Goal: Task Accomplishment & Management: Use online tool/utility

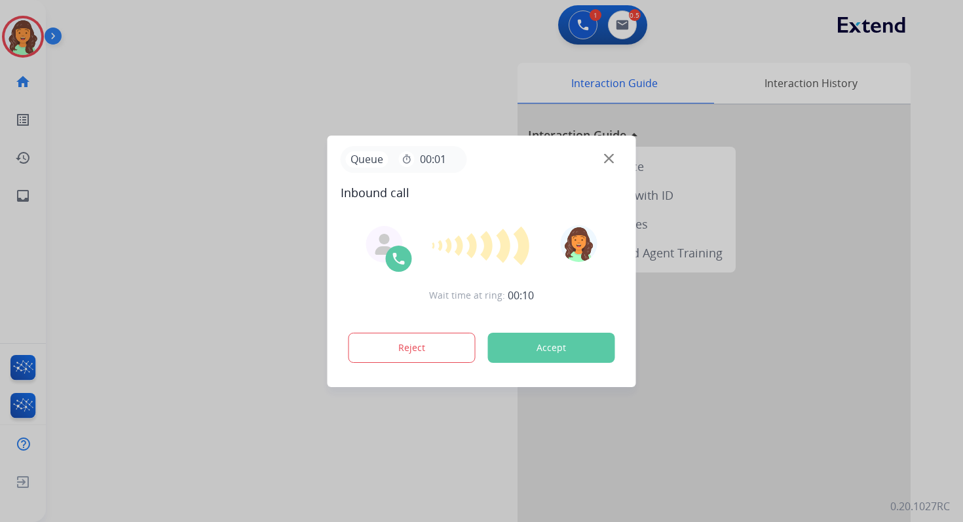
click at [555, 349] on button "Accept" at bounding box center [551, 348] width 127 height 30
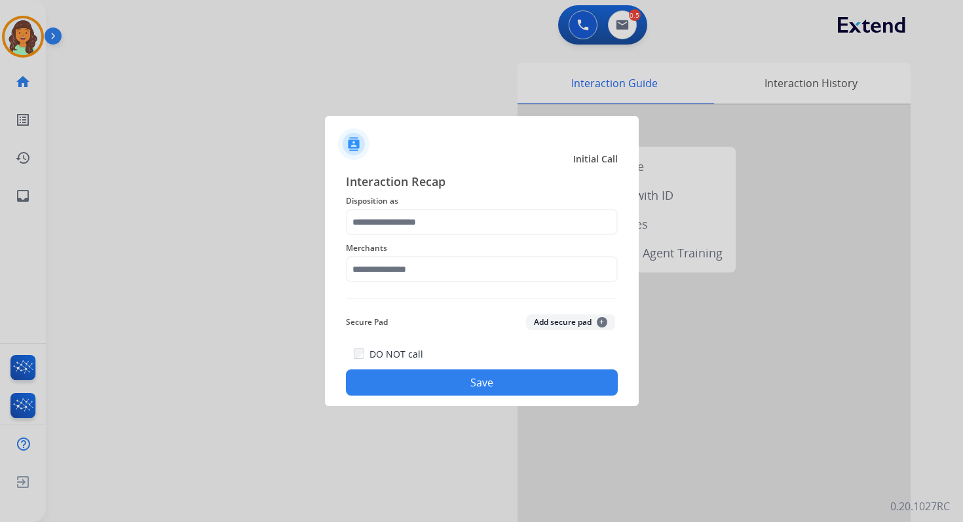
click at [248, 110] on div at bounding box center [481, 261] width 963 height 522
click at [410, 236] on div "Merchants" at bounding box center [482, 261] width 272 height 52
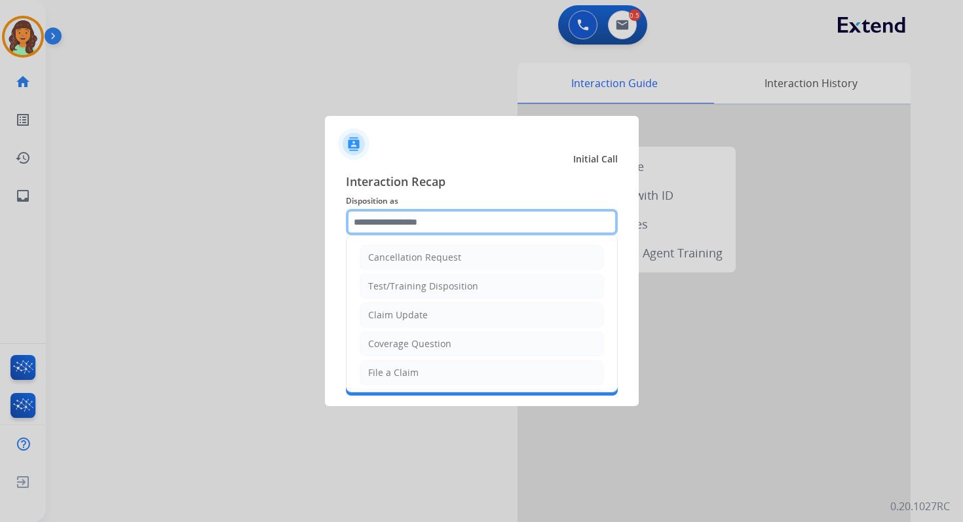
click at [405, 224] on input "text" at bounding box center [482, 222] width 272 height 26
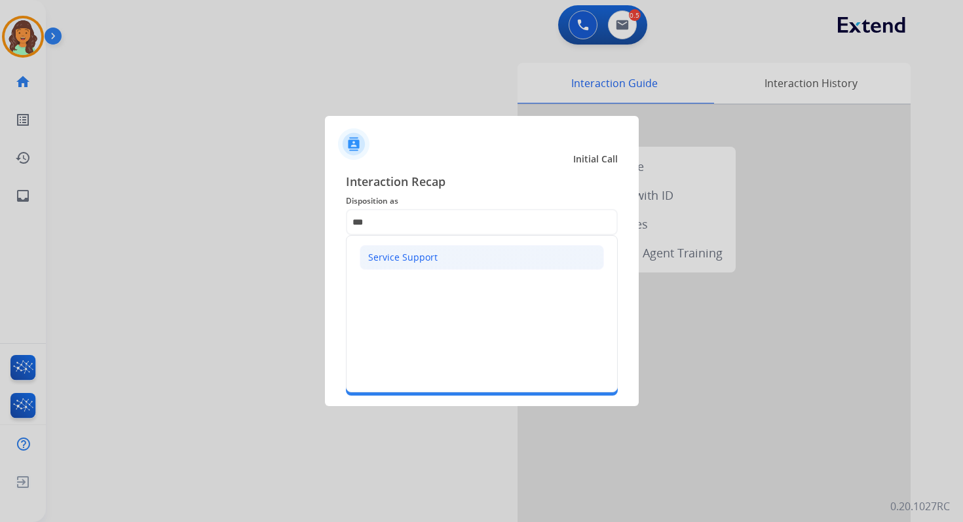
click at [409, 257] on div "Service Support" at bounding box center [402, 257] width 69 height 13
type input "**********"
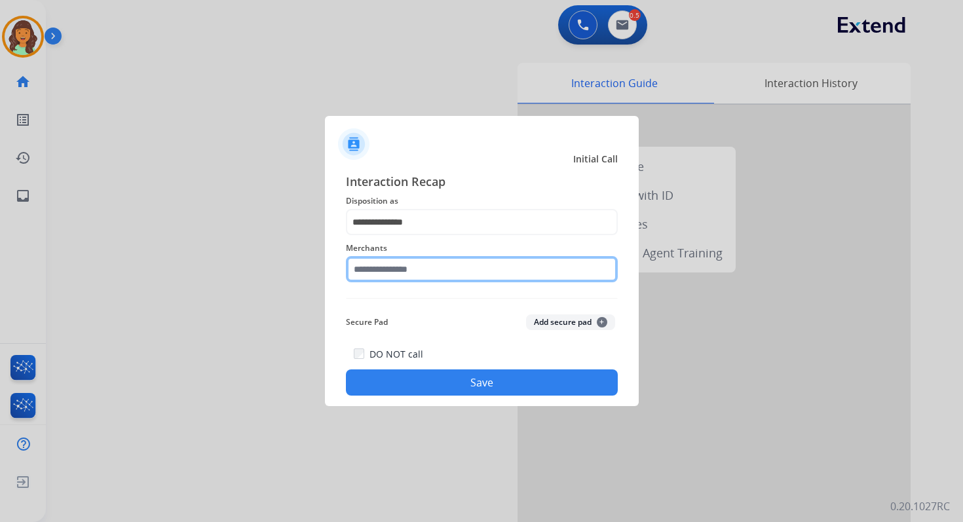
click at [409, 265] on input "text" at bounding box center [482, 269] width 272 height 26
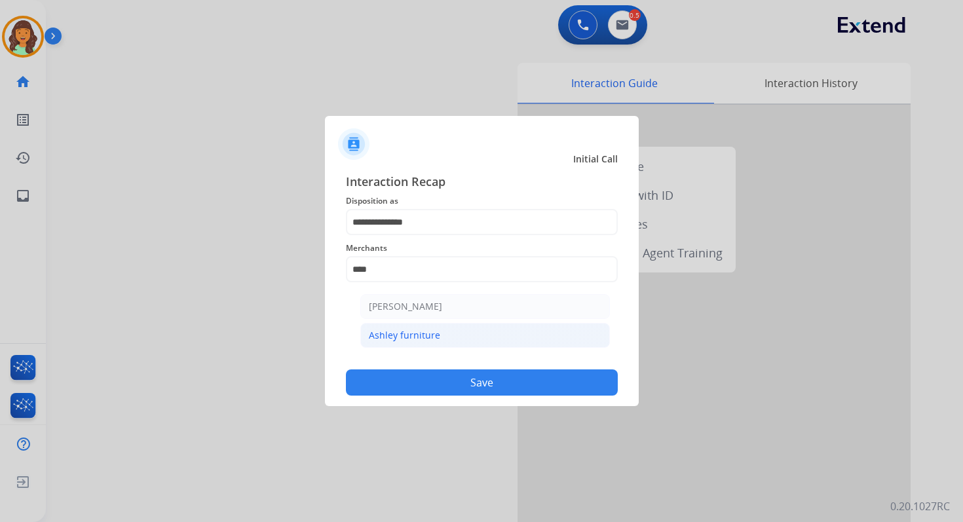
click at [430, 342] on li "Ashley furniture" at bounding box center [485, 335] width 250 height 25
type input "**********"
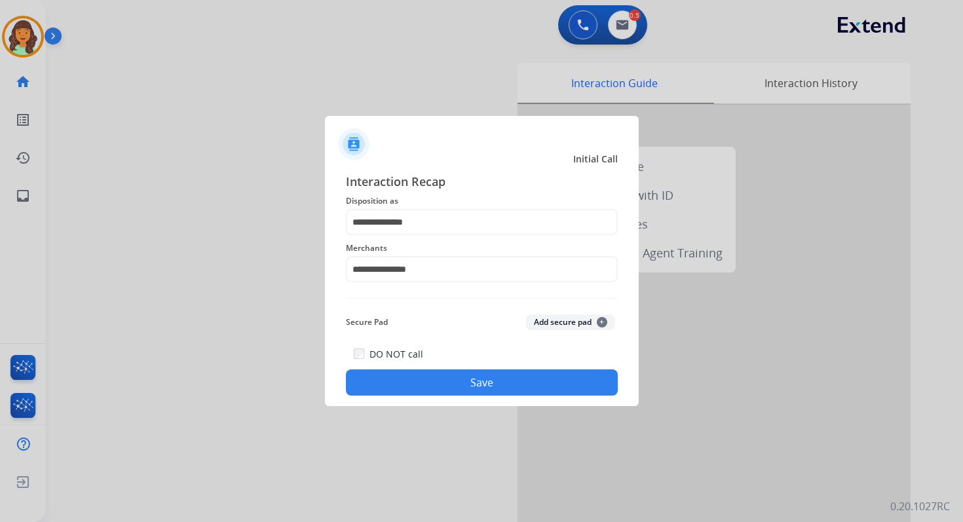
click at [496, 391] on button "Save" at bounding box center [482, 382] width 272 height 26
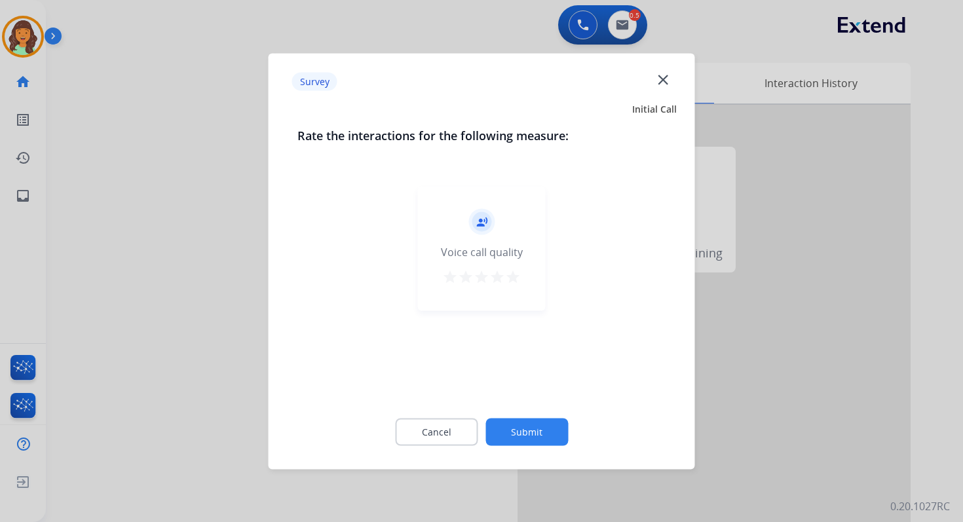
click at [530, 433] on button "Submit" at bounding box center [526, 432] width 83 height 28
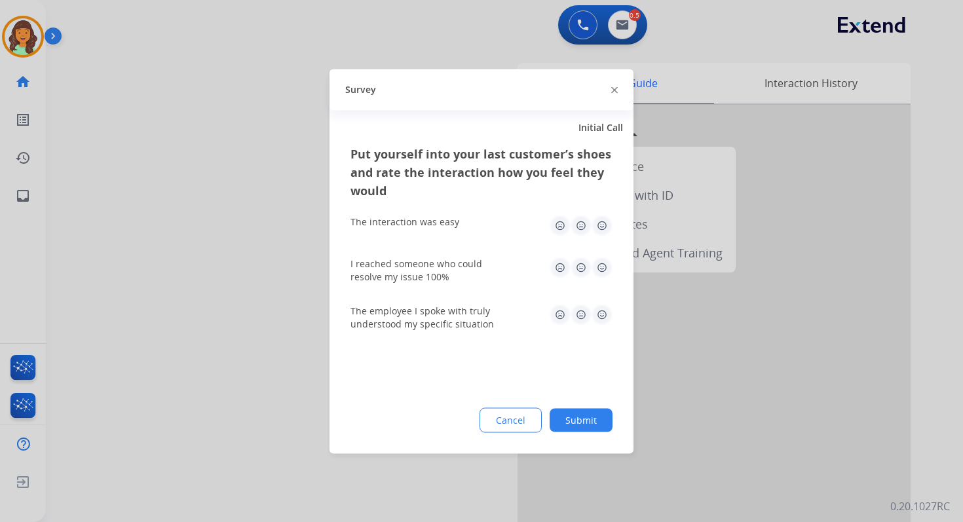
click at [572, 430] on button "Submit" at bounding box center [580, 420] width 63 height 24
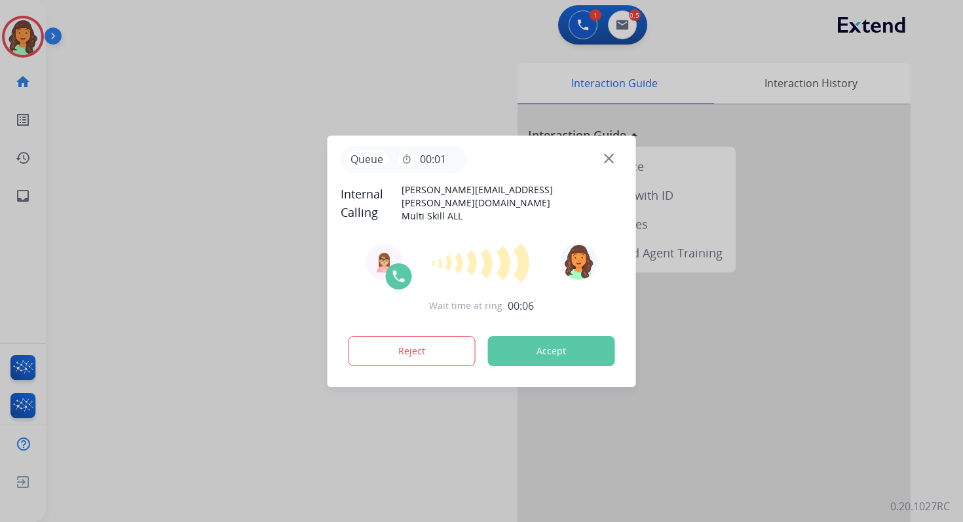
click at [570, 355] on button "Accept" at bounding box center [551, 351] width 127 height 30
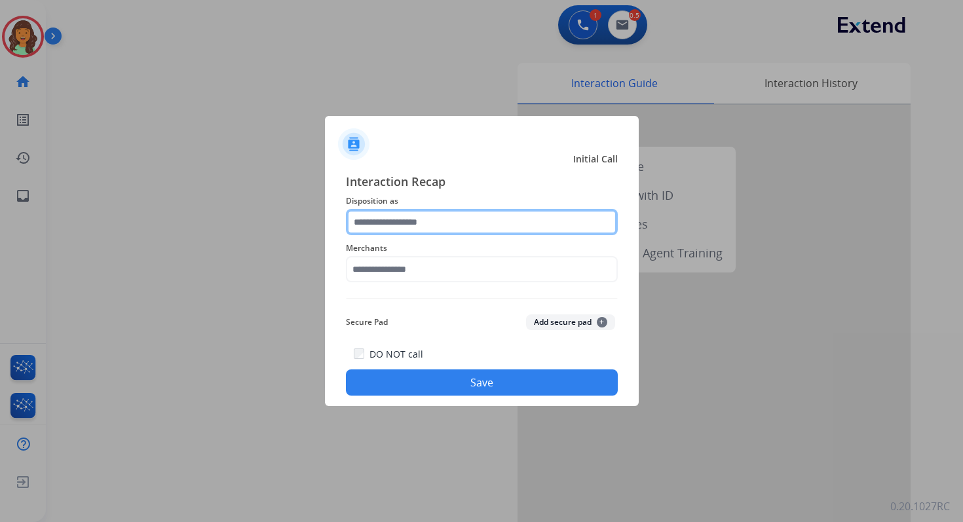
click at [439, 230] on input "text" at bounding box center [482, 222] width 272 height 26
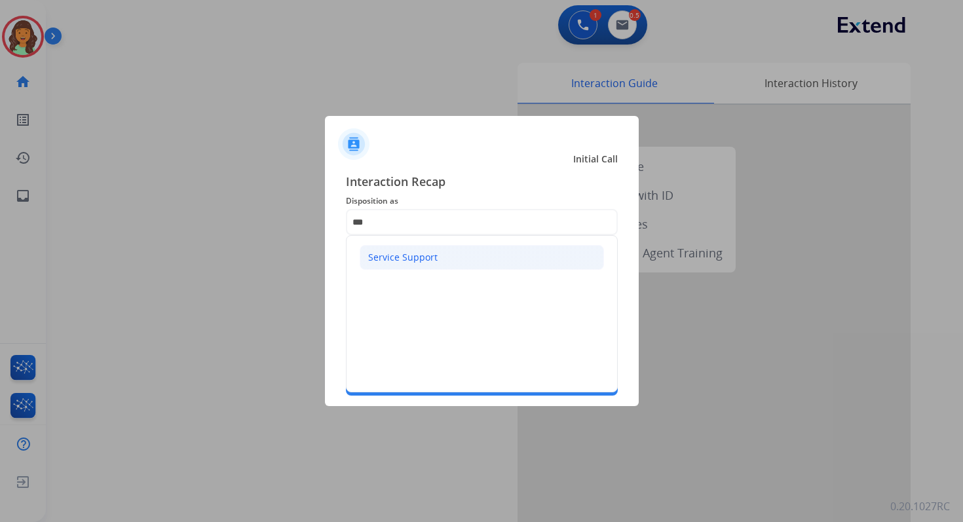
click at [418, 255] on div "Service Support" at bounding box center [402, 257] width 69 height 13
type input "**********"
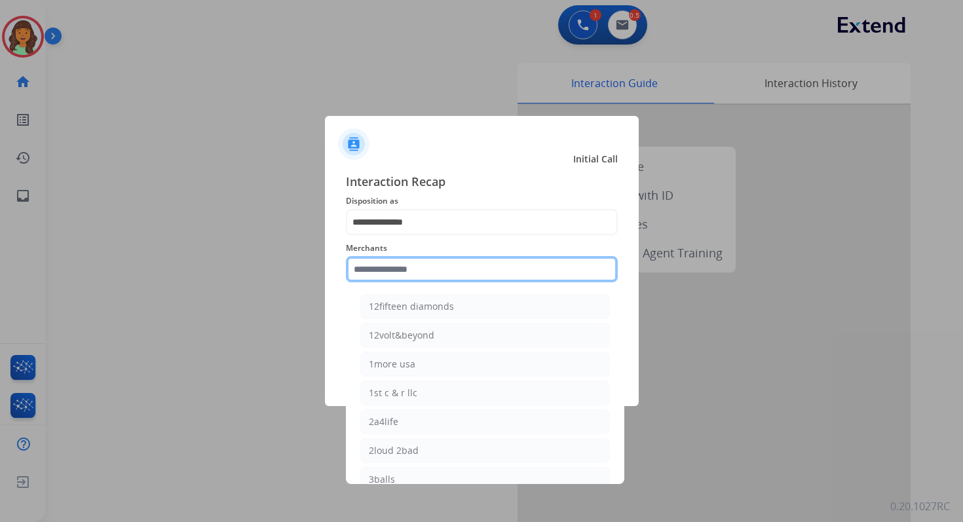
click at [418, 266] on input "text" at bounding box center [482, 269] width 272 height 26
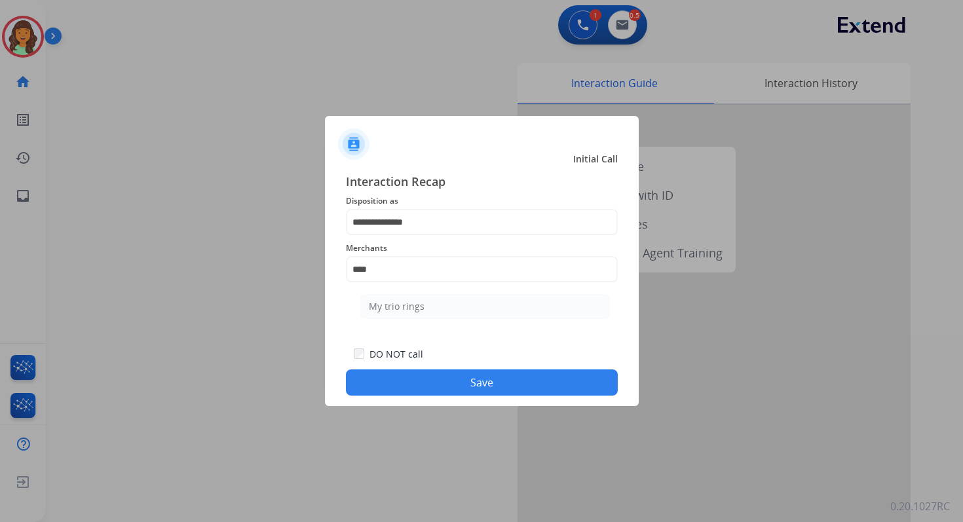
click at [430, 308] on li "My trio rings" at bounding box center [485, 306] width 250 height 25
type input "**********"
click at [458, 377] on button "Save" at bounding box center [482, 382] width 272 height 26
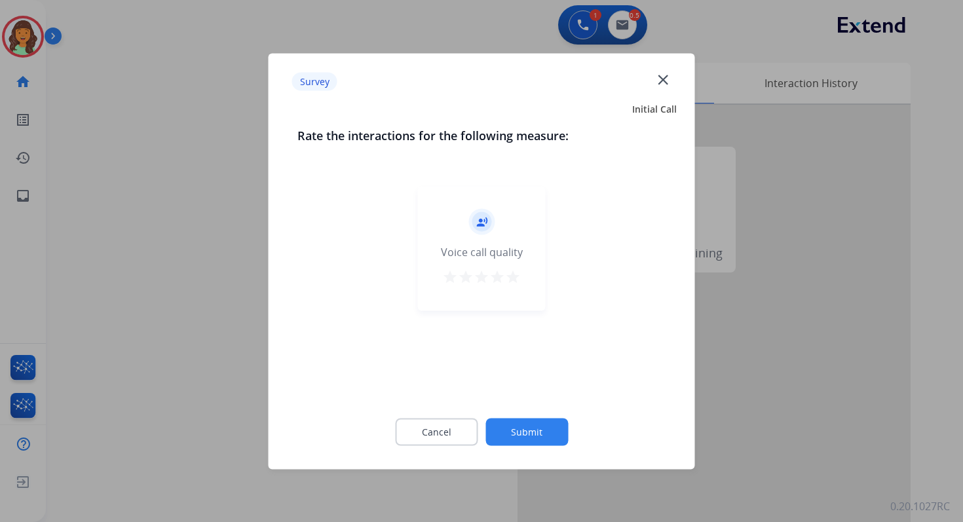
click at [541, 448] on div "Cancel Submit" at bounding box center [481, 431] width 369 height 59
click at [544, 433] on button "Submit" at bounding box center [526, 432] width 83 height 28
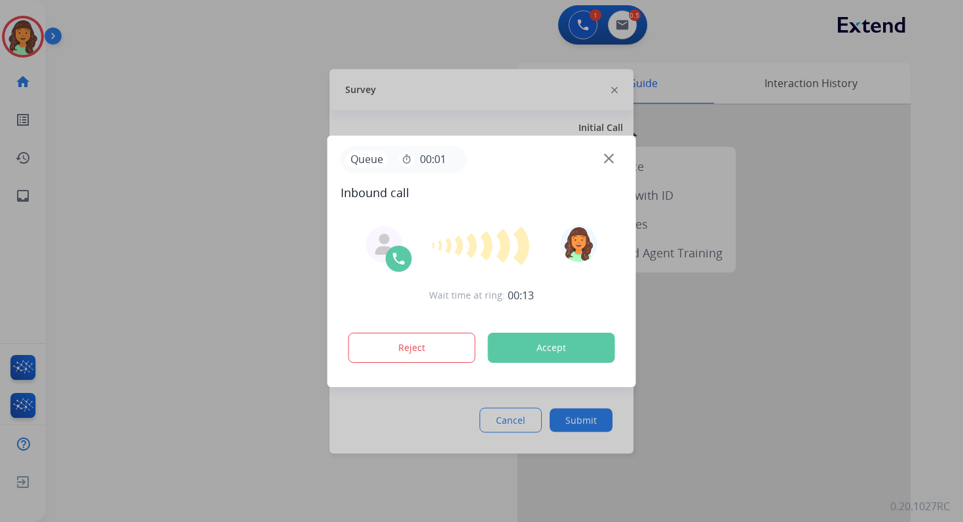
click at [552, 352] on button "Accept" at bounding box center [551, 348] width 127 height 30
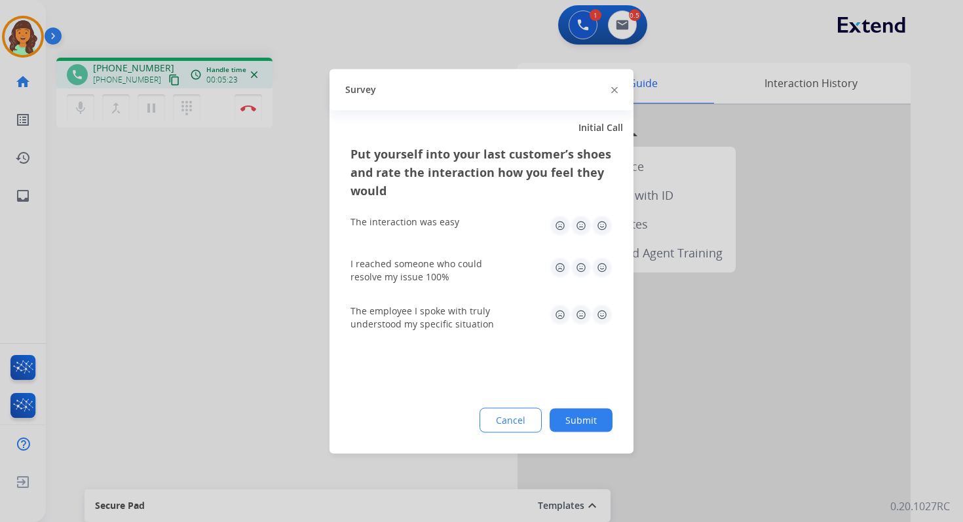
click at [615, 84] on div at bounding box center [614, 90] width 7 height 16
click at [611, 88] on img at bounding box center [614, 90] width 7 height 7
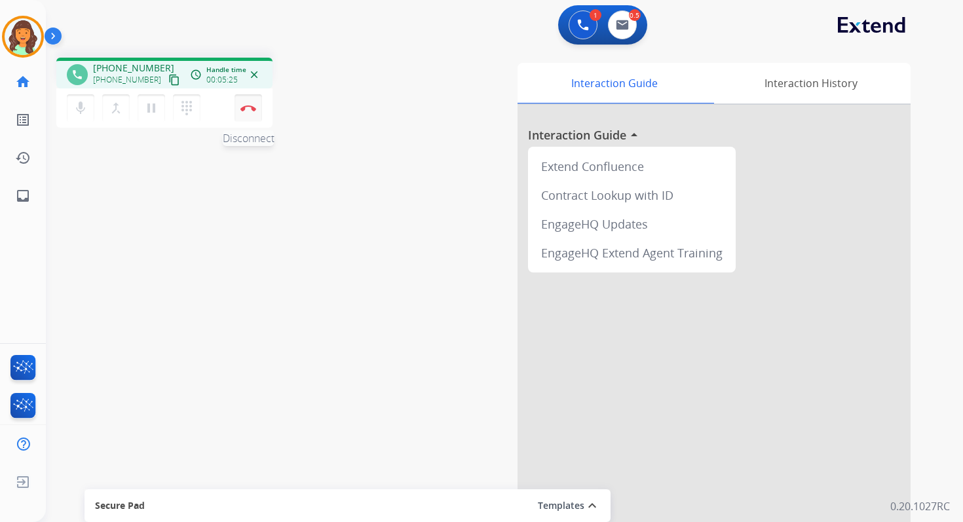
click at [234, 99] on div "mic Mute merge_type Bridge pause Hold dialpad Dialpad Disconnect" at bounding box center [164, 107] width 216 height 39
click at [244, 121] on div "mic Mute merge_type Bridge pause Hold dialpad Dialpad Disconnect" at bounding box center [164, 107] width 216 height 39
click at [257, 112] on button "Disconnect" at bounding box center [248, 108] width 28 height 28
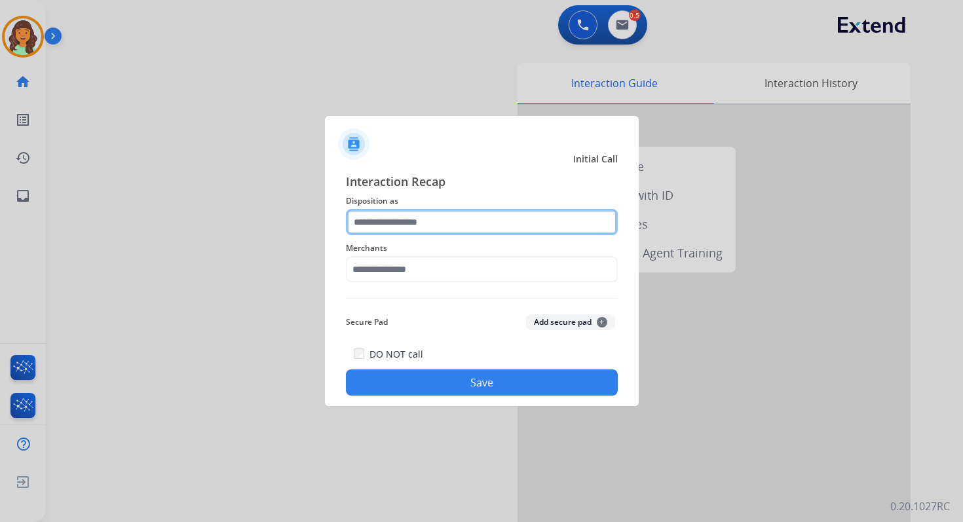
click at [399, 210] on input "text" at bounding box center [482, 222] width 272 height 26
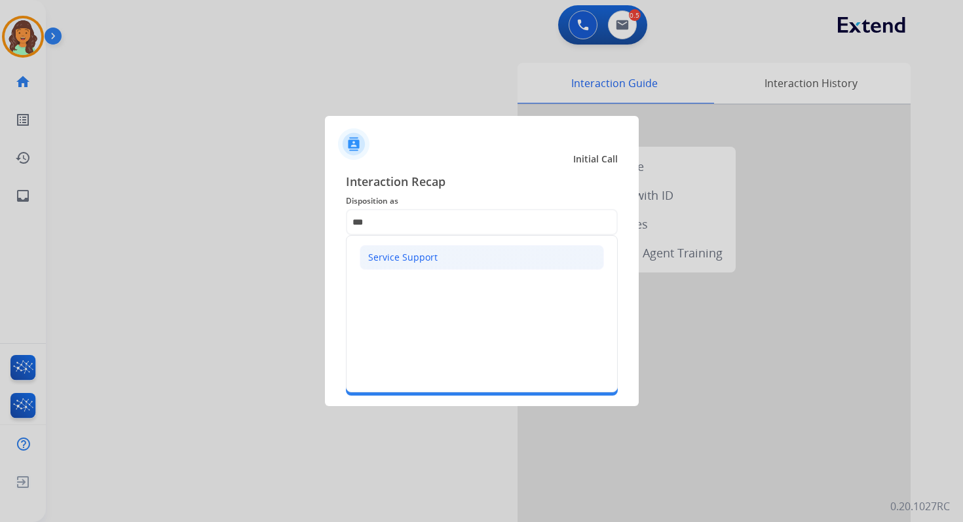
click at [399, 255] on div "Service Support" at bounding box center [402, 257] width 69 height 13
type input "**********"
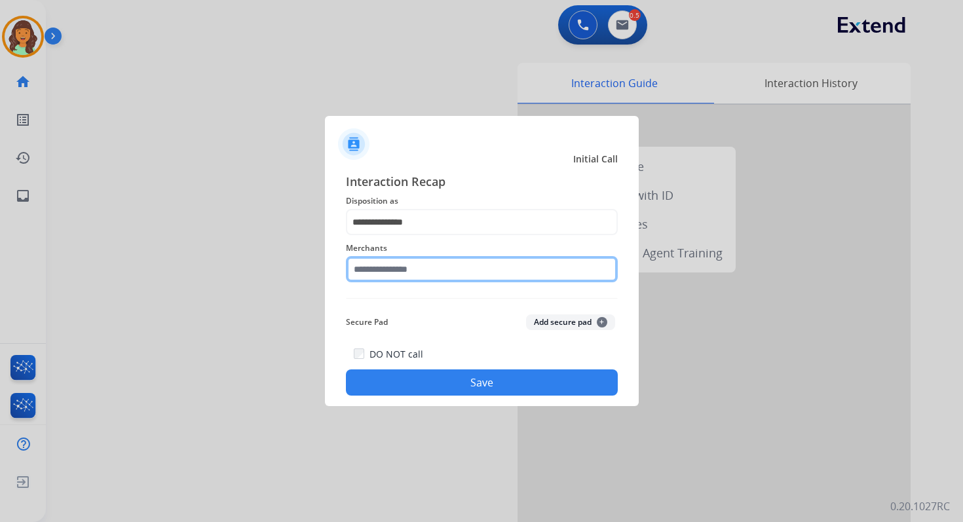
click at [401, 268] on input "text" at bounding box center [482, 269] width 272 height 26
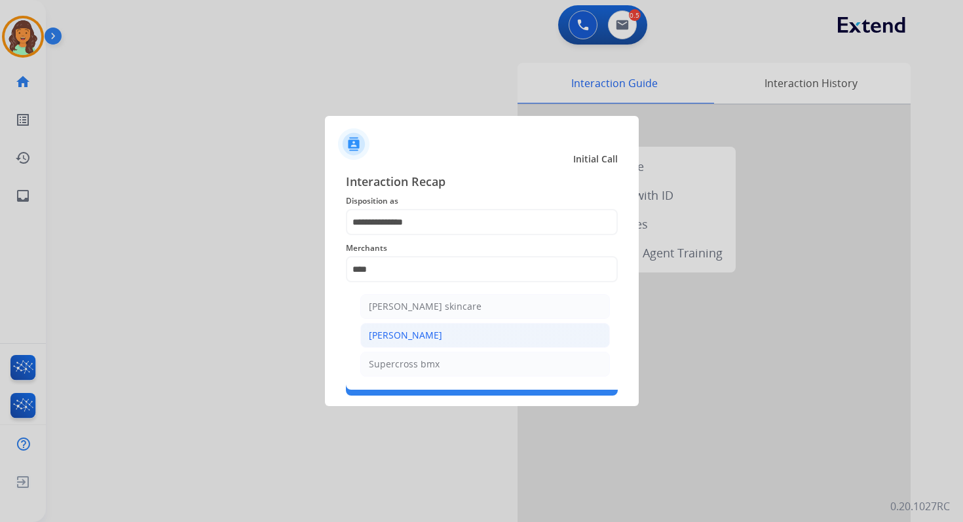
click at [422, 345] on li "[PERSON_NAME]" at bounding box center [485, 335] width 250 height 25
type input "**********"
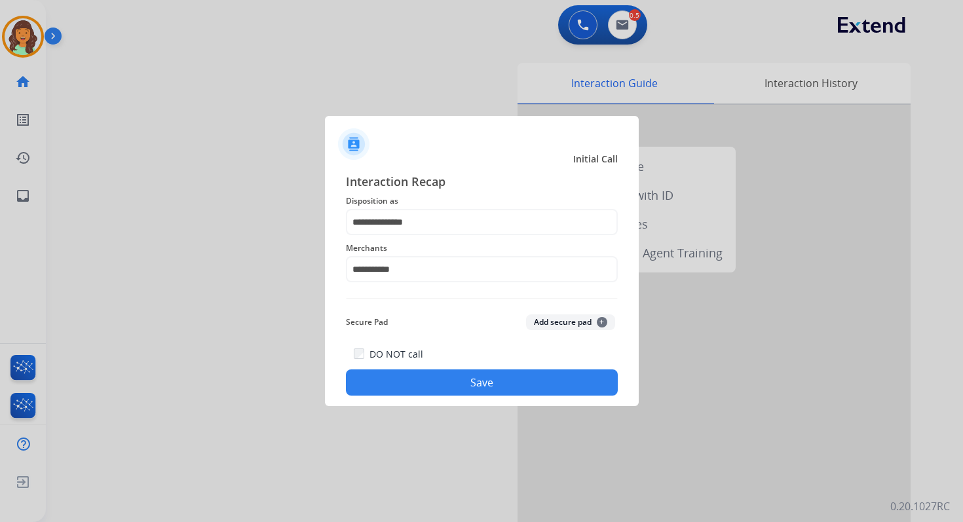
click at [445, 367] on div "DO NOT call Save" at bounding box center [482, 371] width 272 height 50
click at [451, 377] on button "Save" at bounding box center [482, 382] width 272 height 26
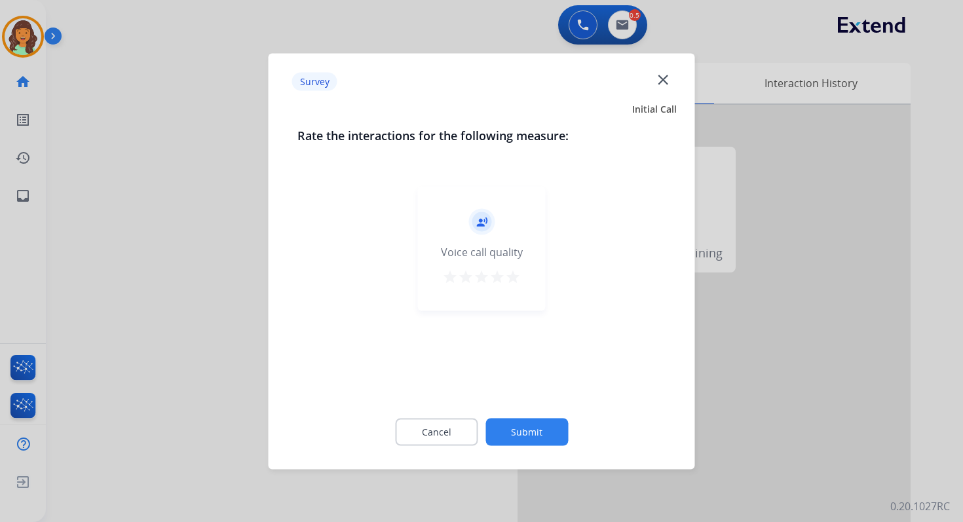
click at [564, 440] on button "Submit" at bounding box center [526, 432] width 83 height 28
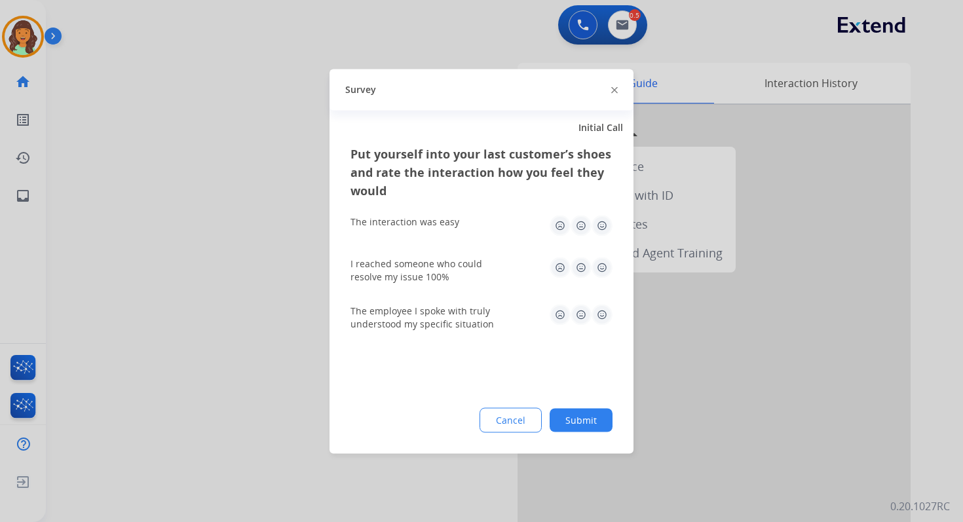
click at [582, 413] on button "Submit" at bounding box center [580, 420] width 63 height 24
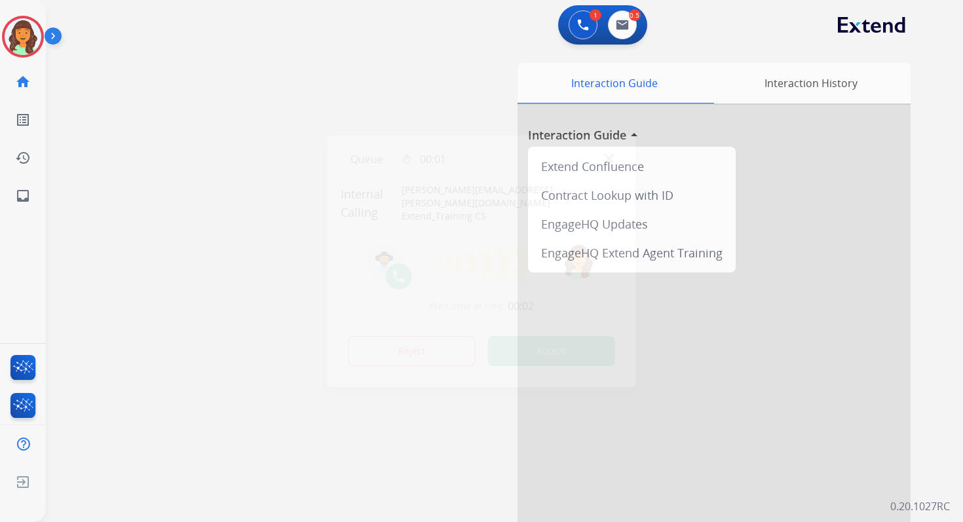
click at [555, 342] on button "Accept" at bounding box center [551, 351] width 127 height 30
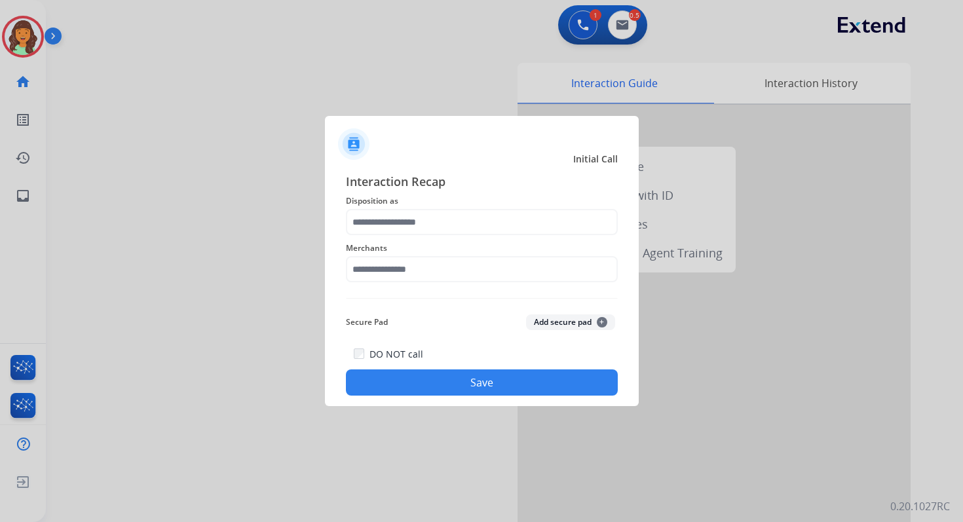
click at [441, 204] on span "Disposition as" at bounding box center [482, 201] width 272 height 16
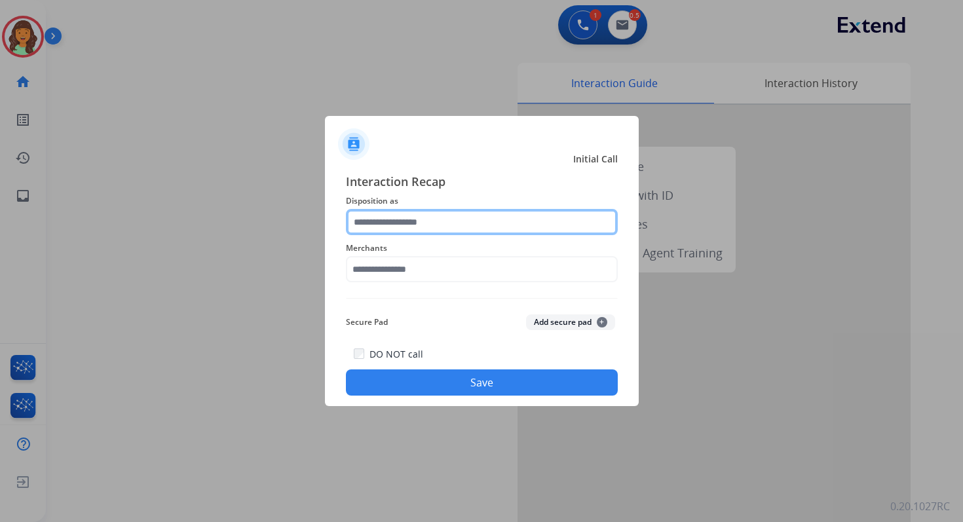
click at [439, 219] on input "text" at bounding box center [482, 222] width 272 height 26
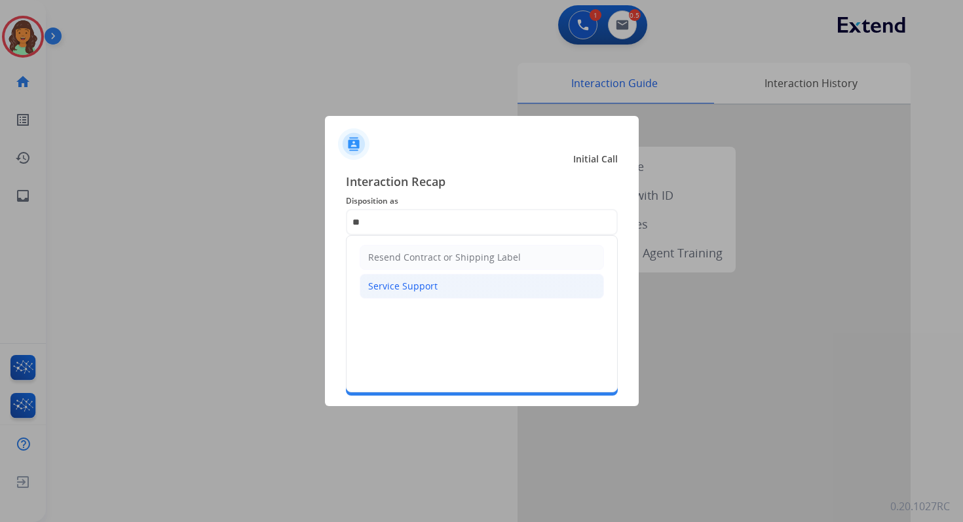
click at [434, 291] on li "Service Support" at bounding box center [482, 286] width 244 height 25
type input "**********"
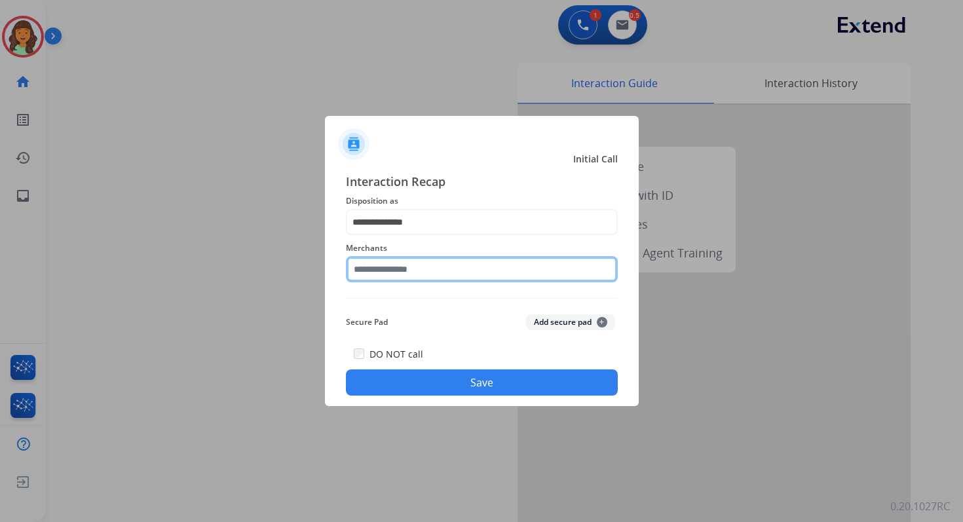
click at [418, 272] on input "text" at bounding box center [482, 269] width 272 height 26
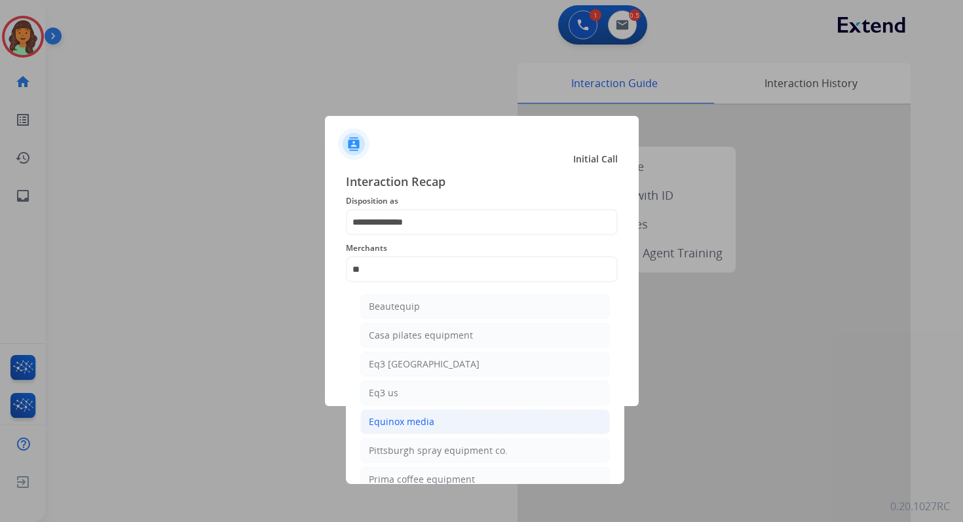
click at [399, 415] on div "Equinox media" at bounding box center [401, 421] width 65 height 13
type input "**********"
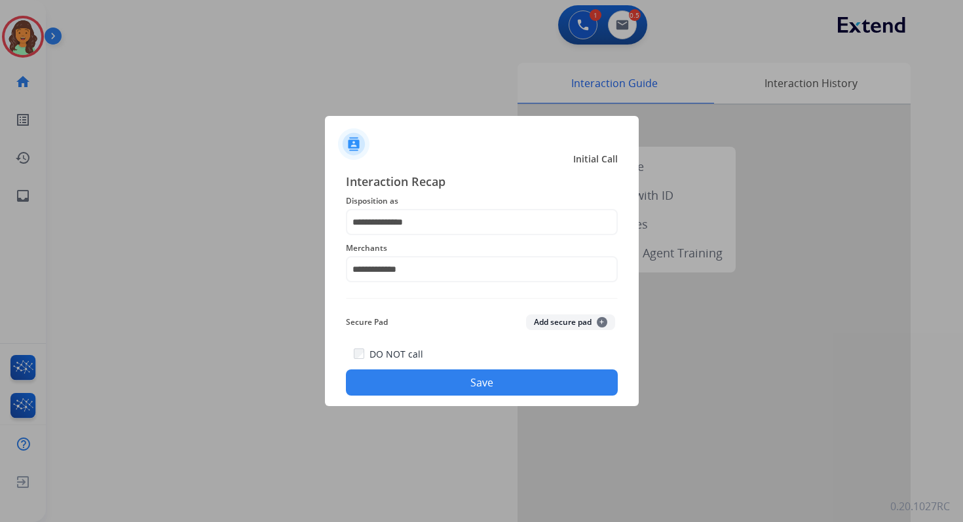
click at [459, 384] on button "Save" at bounding box center [482, 382] width 272 height 26
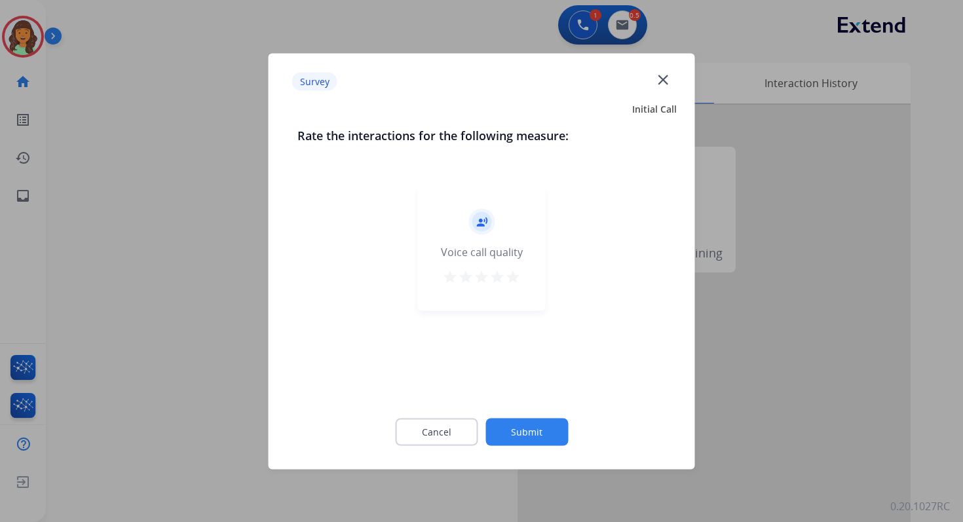
click at [517, 437] on button "Submit" at bounding box center [526, 432] width 83 height 28
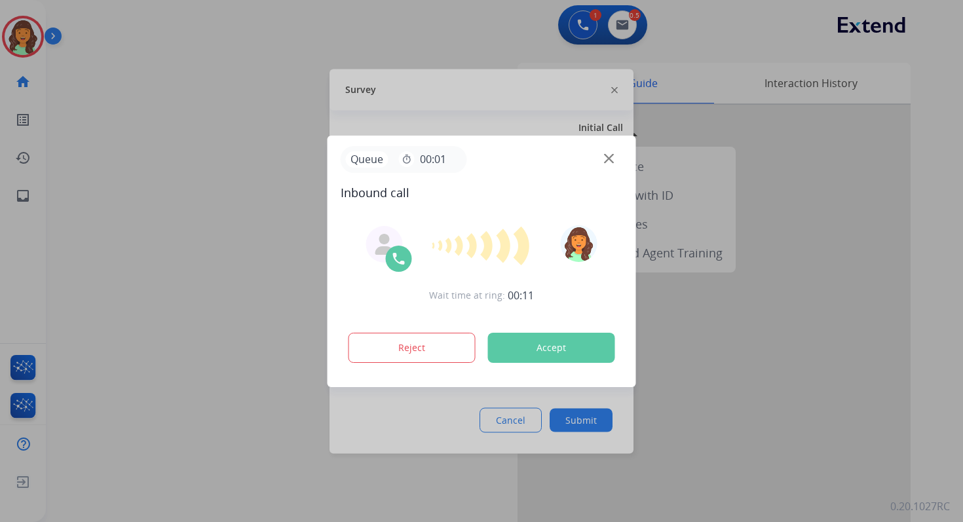
click at [542, 356] on button "Accept" at bounding box center [551, 348] width 127 height 30
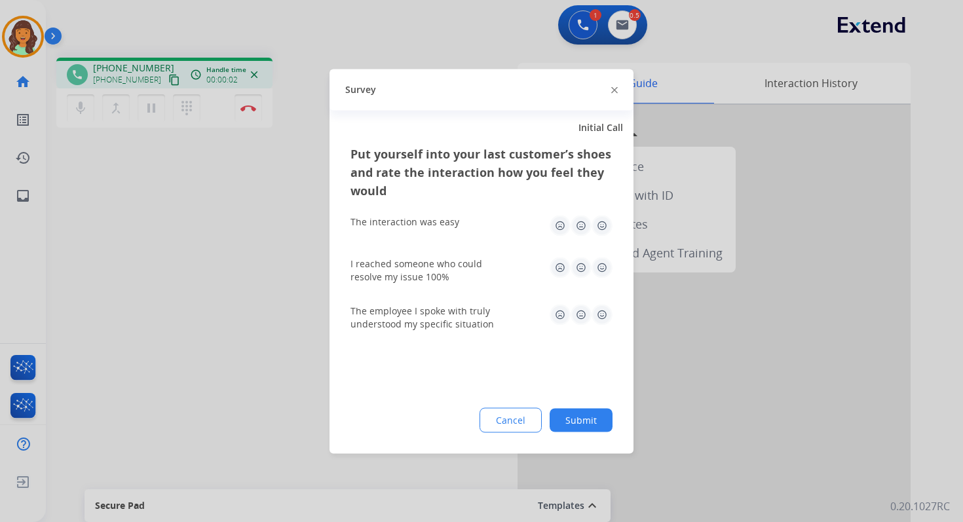
click at [588, 411] on button "Submit" at bounding box center [580, 420] width 63 height 24
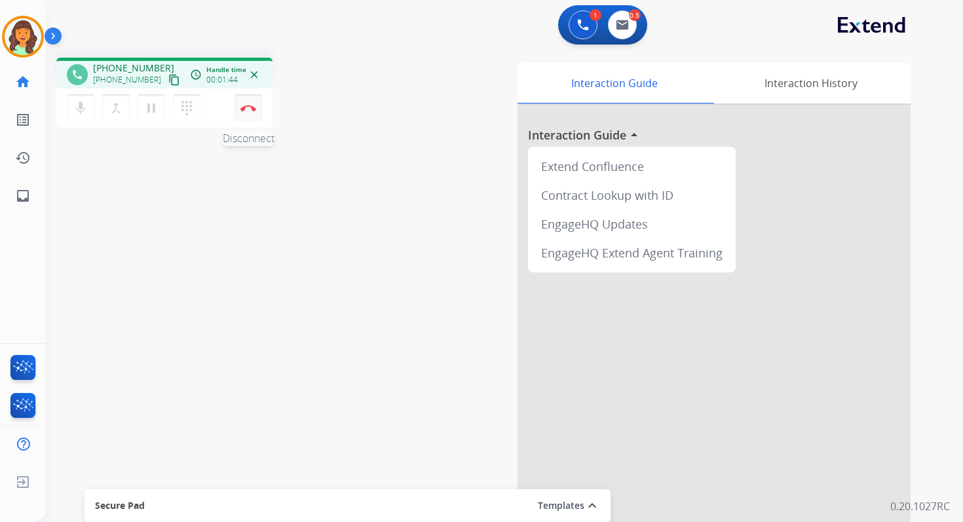
click at [251, 103] on button "Disconnect" at bounding box center [248, 108] width 28 height 28
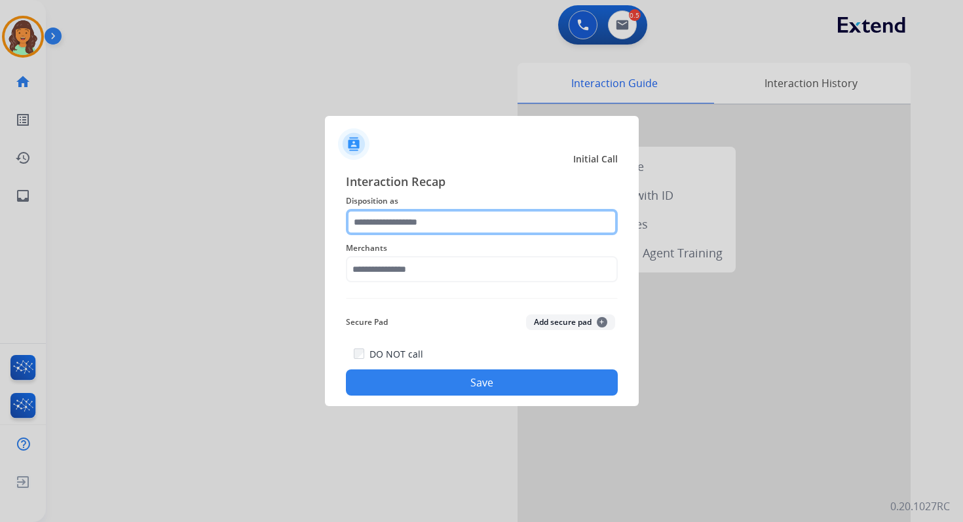
click at [424, 223] on input "text" at bounding box center [482, 222] width 272 height 26
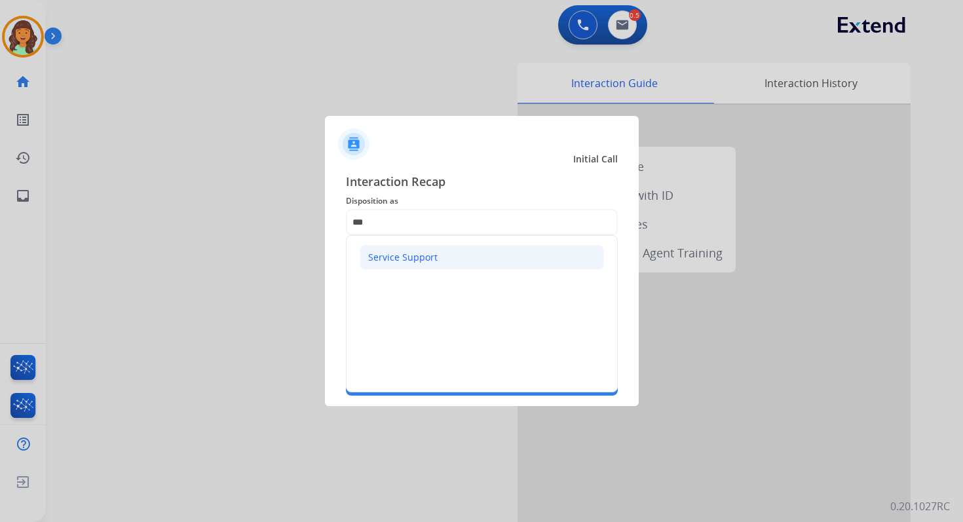
click at [418, 257] on div "Service Support" at bounding box center [402, 257] width 69 height 13
type input "**********"
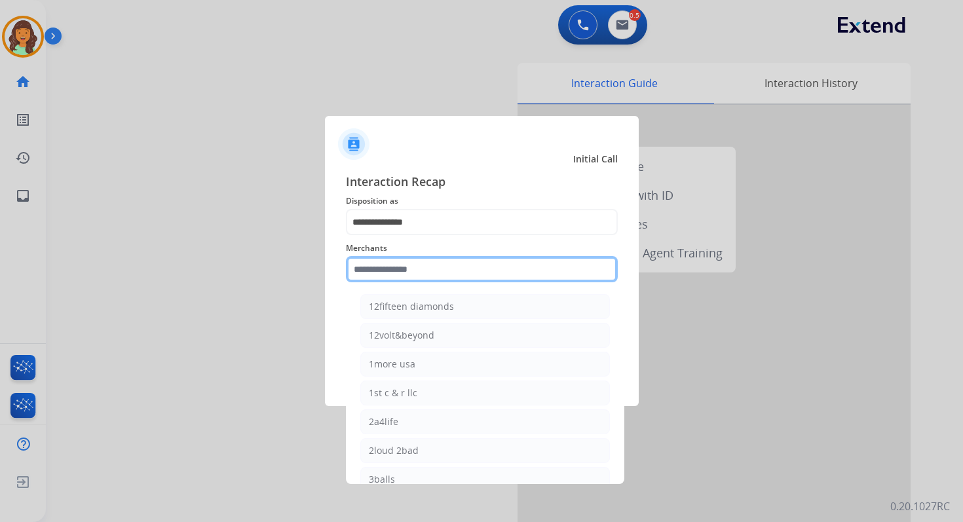
click at [424, 274] on input "text" at bounding box center [482, 269] width 272 height 26
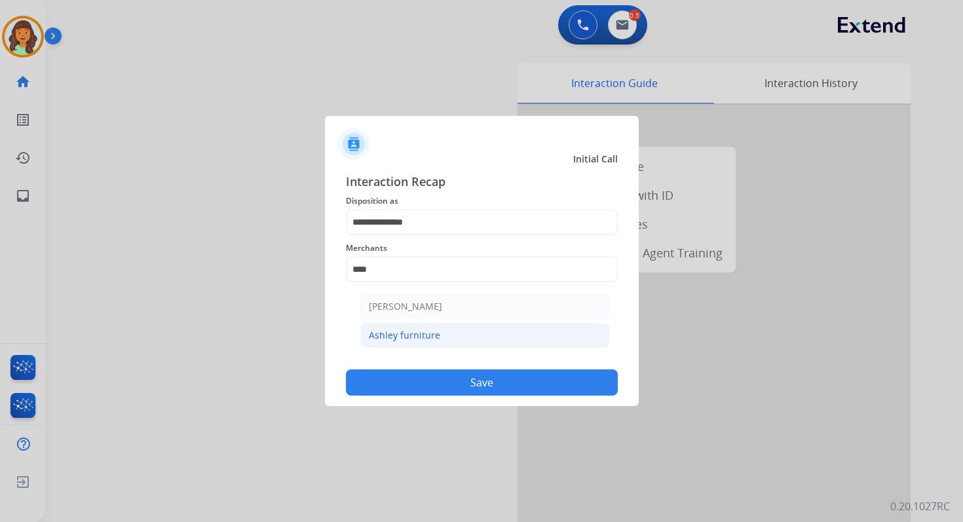
click at [435, 333] on div "Ashley furniture" at bounding box center [404, 335] width 71 height 13
type input "**********"
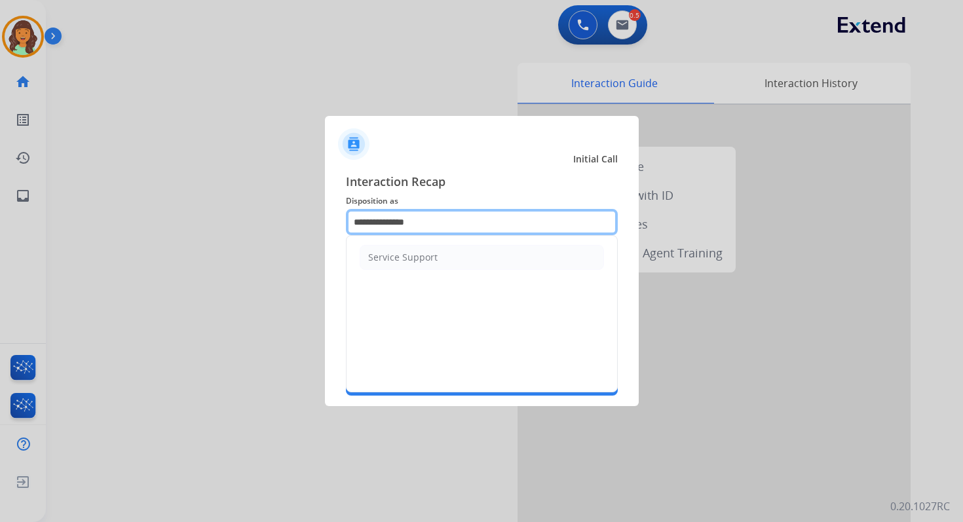
click at [426, 217] on input "**********" at bounding box center [482, 222] width 272 height 26
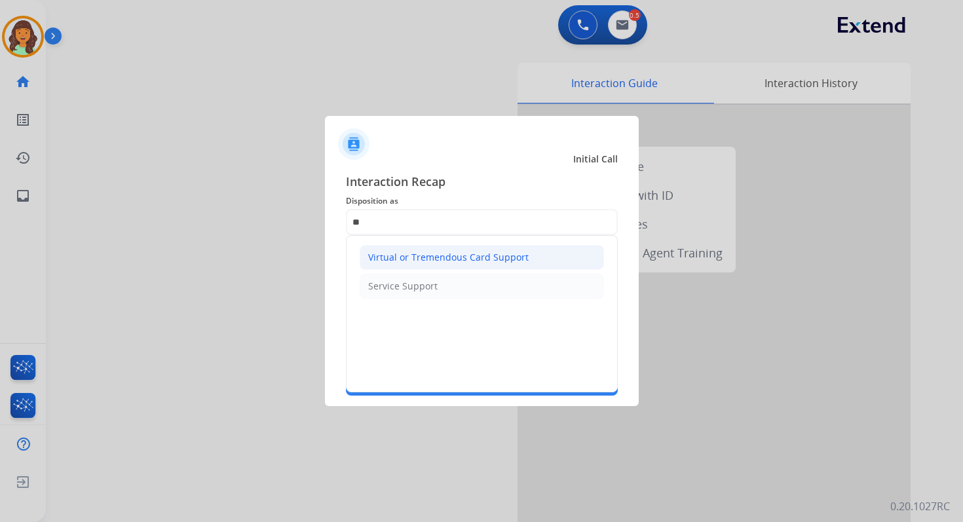
click at [444, 259] on div "Virtual or Tremendous Card Support" at bounding box center [448, 257] width 160 height 13
type input "**********"
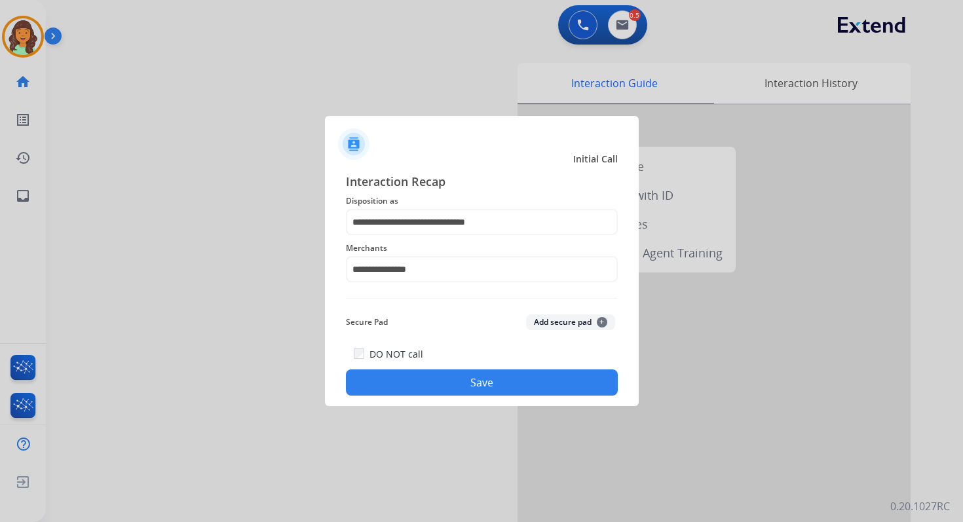
click at [466, 384] on button "Save" at bounding box center [482, 382] width 272 height 26
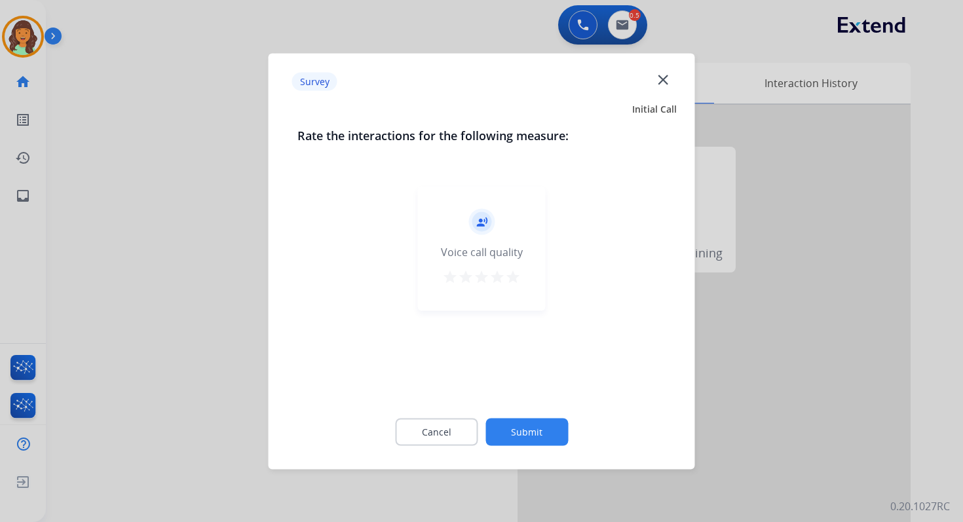
click at [557, 432] on button "Submit" at bounding box center [526, 432] width 83 height 28
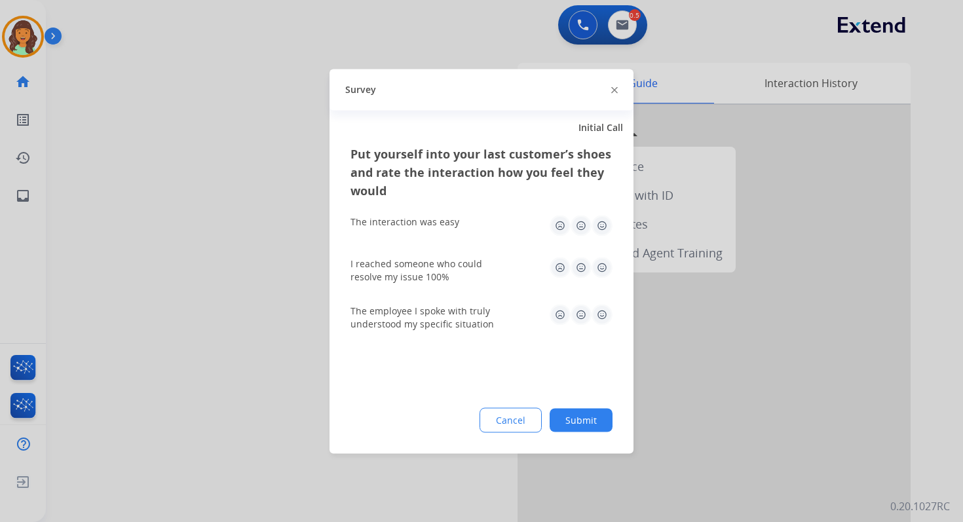
click at [593, 411] on button "Submit" at bounding box center [580, 420] width 63 height 24
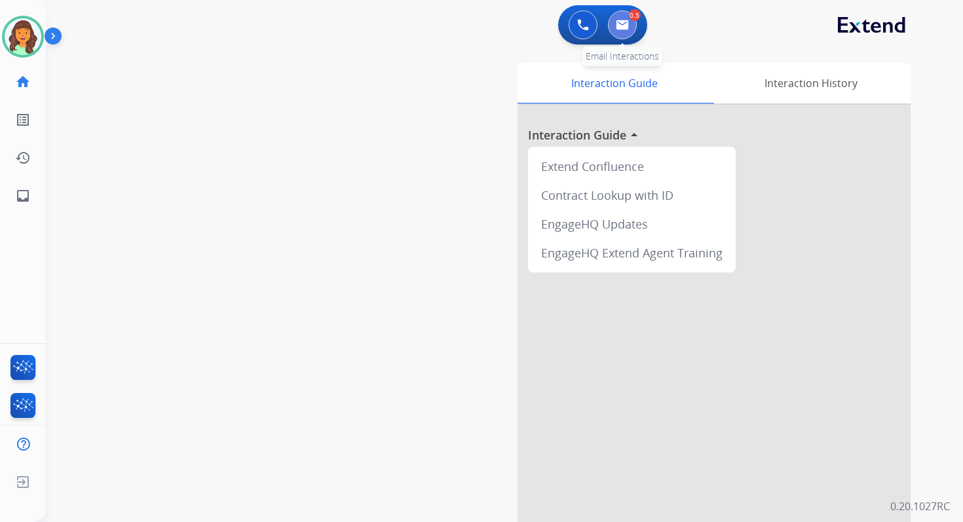
click at [614, 18] on button at bounding box center [622, 24] width 29 height 29
select select "**********"
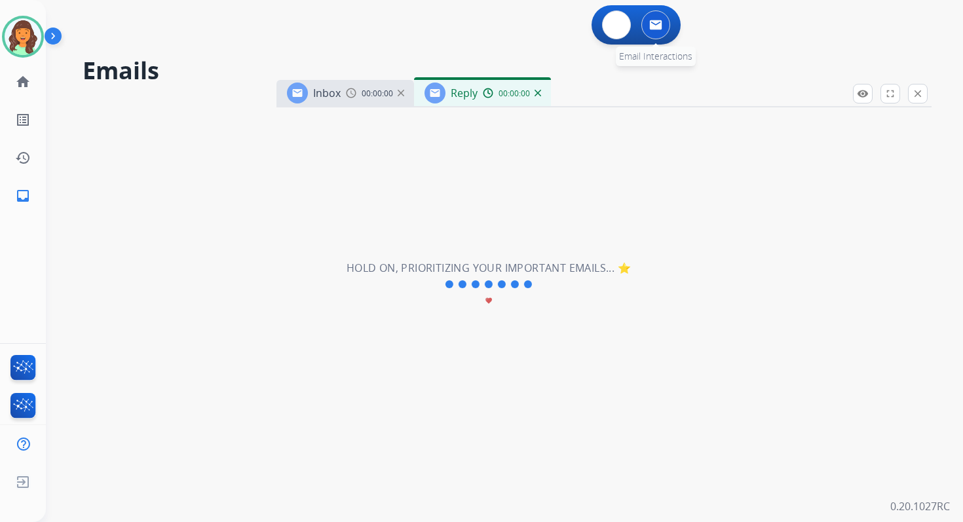
select select "**********"
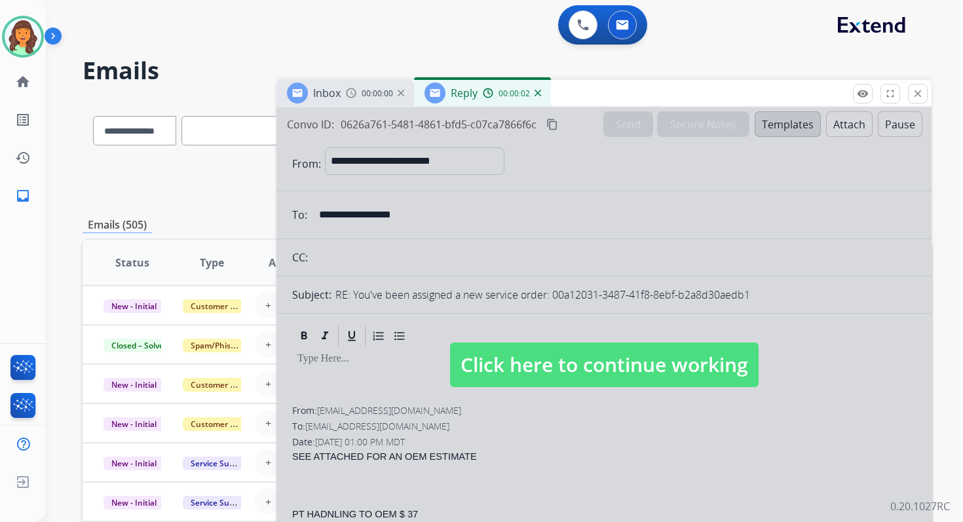
click at [578, 374] on span "Click here to continue working" at bounding box center [604, 364] width 308 height 45
select select
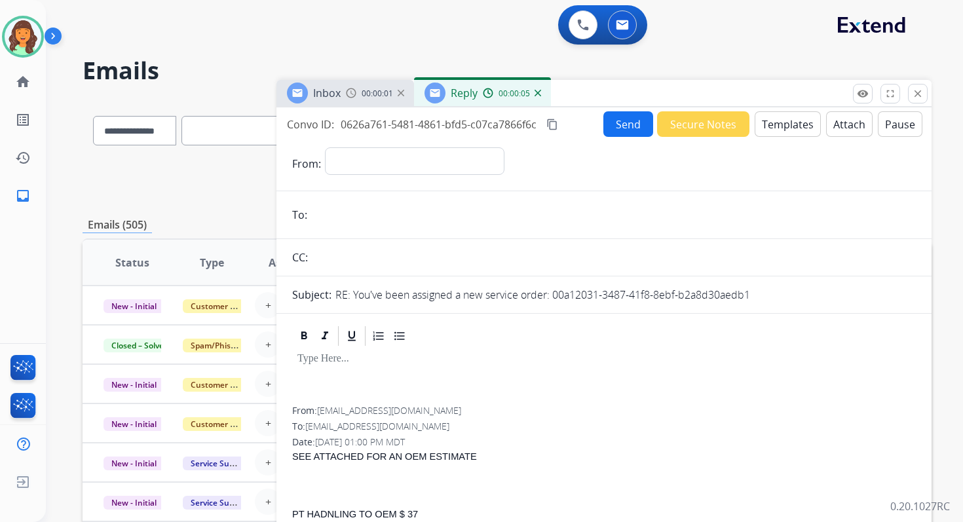
drag, startPoint x: 553, startPoint y: 294, endPoint x: 787, endPoint y: 291, distance: 233.8
click at [787, 291] on div "RE: You've been assigned a new service order: 00a12031-3487-41f8-8ebf-b2a8d30ae…" at bounding box center [625, 295] width 580 height 16
copy p "00a12031-3487-41f8-8ebf-b2a8d30aedb1"
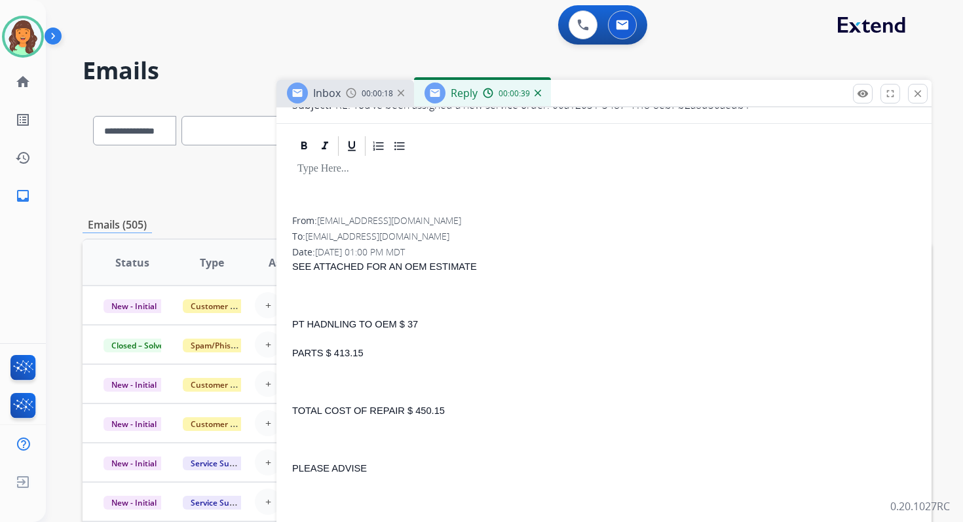
scroll to position [373, 0]
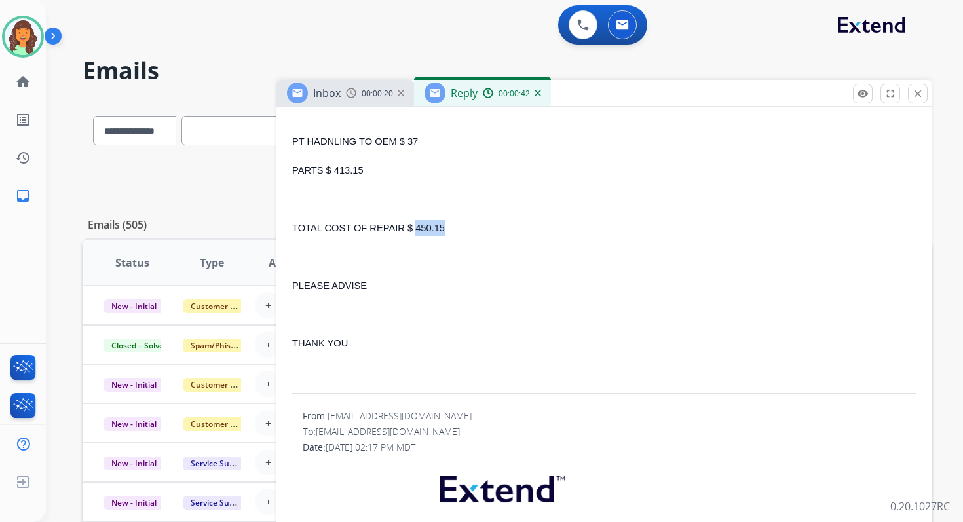
drag, startPoint x: 412, startPoint y: 229, endPoint x: 471, endPoint y: 230, distance: 59.6
click at [471, 230] on p "TOTAL COST OF REPAIR $ 450.15" at bounding box center [603, 228] width 623 height 16
copy span "450.15"
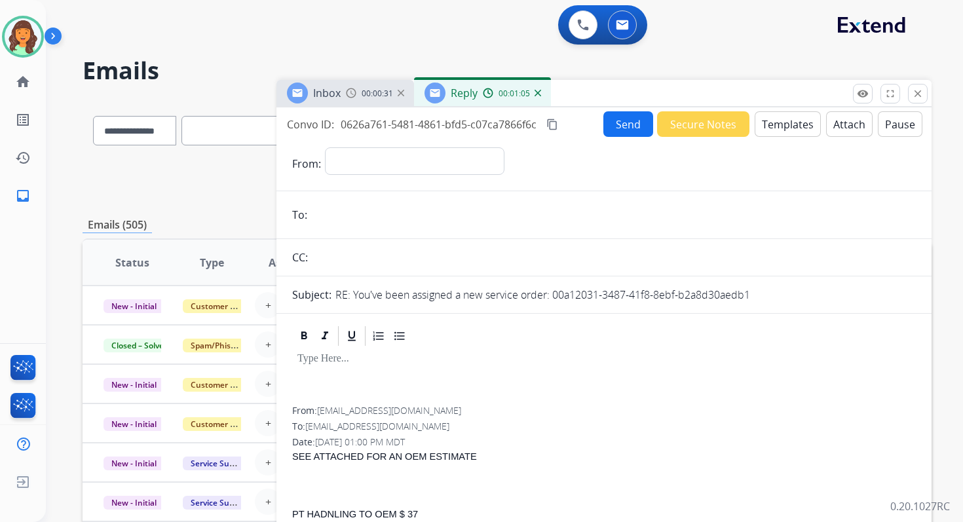
click at [555, 122] on mat-icon "content_copy" at bounding box center [552, 125] width 12 height 12
click at [360, 166] on select "**********" at bounding box center [414, 160] width 178 height 26
select select "**********"
click at [325, 147] on select "**********" at bounding box center [414, 160] width 178 height 26
click at [361, 217] on input "email" at bounding box center [613, 215] width 604 height 26
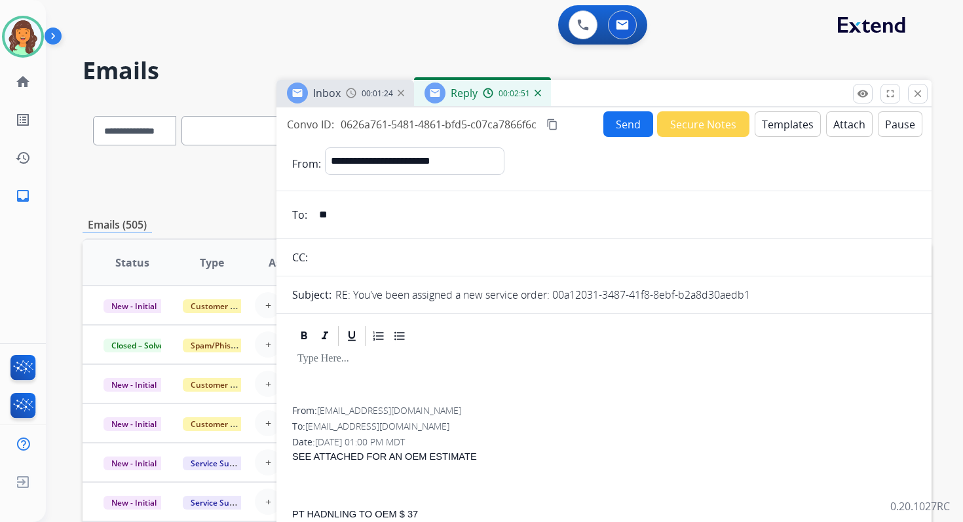
type input "**********"
click at [367, 251] on input "text" at bounding box center [614, 257] width 604 height 26
paste input "**********"
type input "**********"
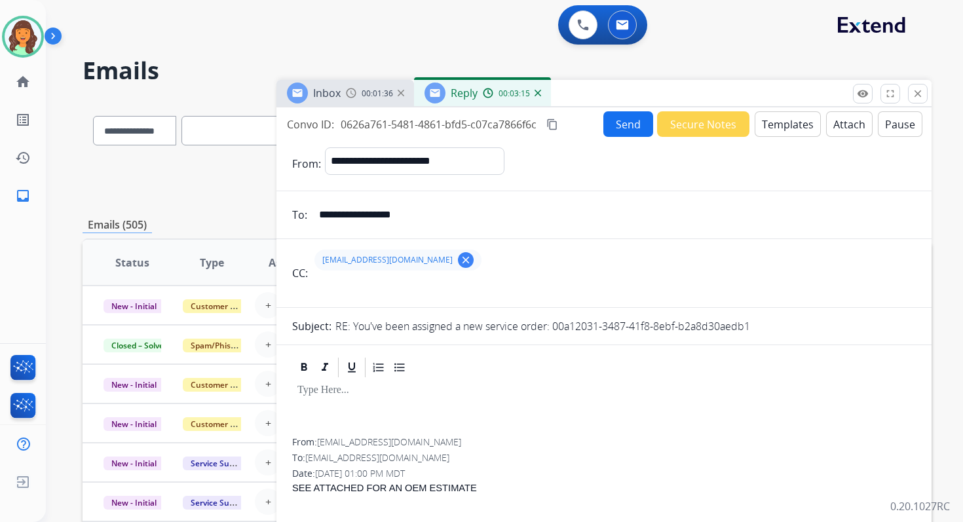
click at [845, 120] on button "Attach" at bounding box center [849, 124] width 46 height 26
click at [777, 129] on button "Templates" at bounding box center [787, 124] width 66 height 26
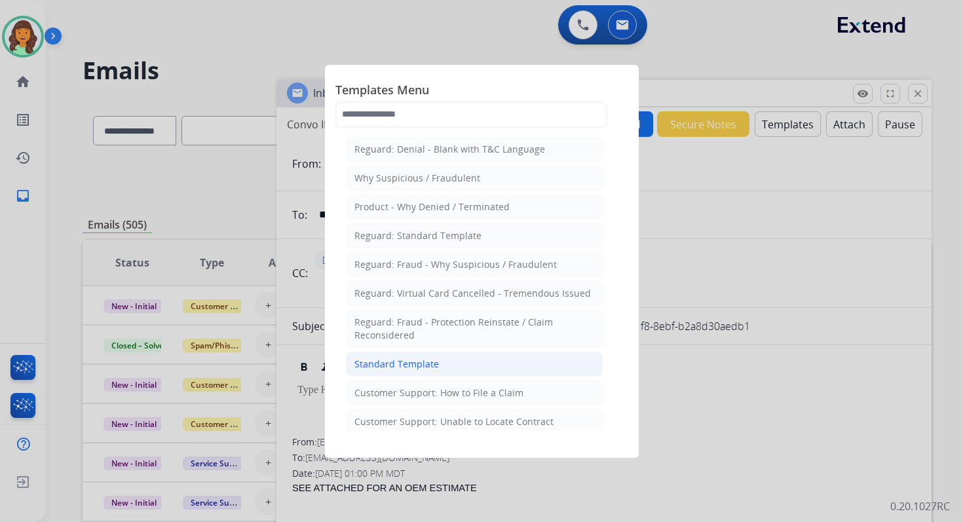
click at [417, 364] on div "Standard Template" at bounding box center [396, 364] width 84 height 13
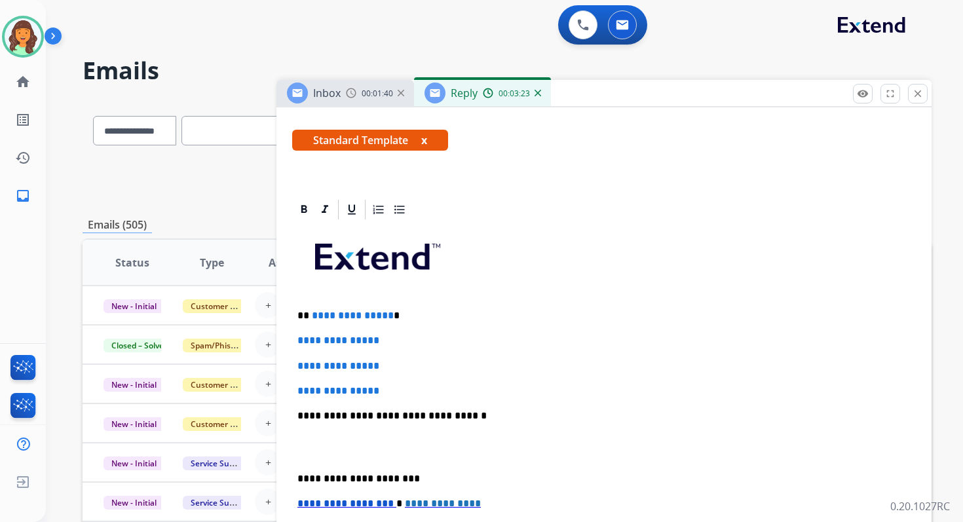
scroll to position [305, 0]
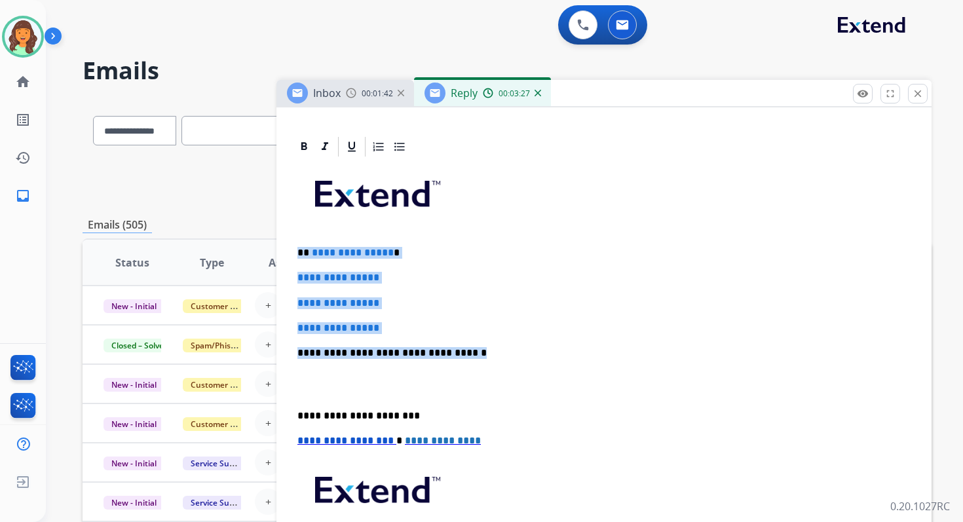
drag, startPoint x: 296, startPoint y: 250, endPoint x: 504, endPoint y: 356, distance: 233.4
click at [504, 356] on div "**********" at bounding box center [603, 383] width 623 height 451
paste div
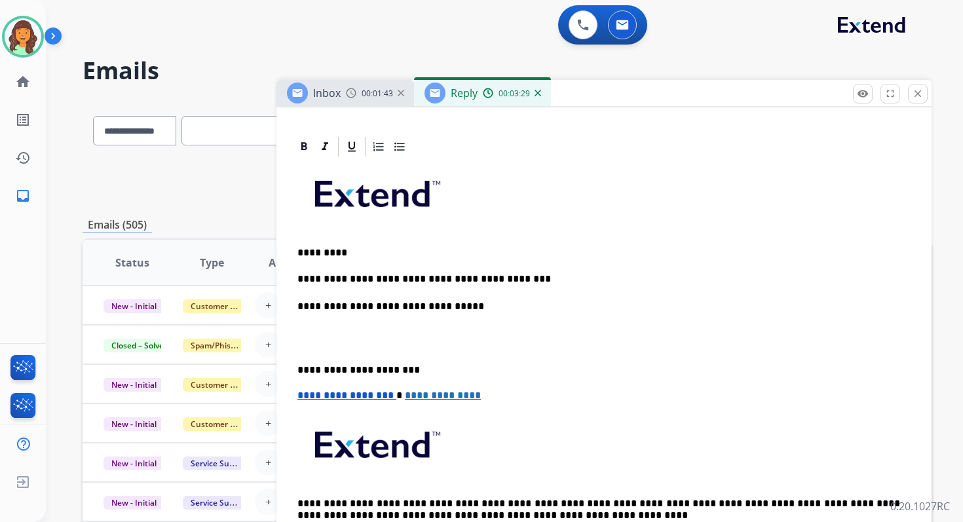
click at [353, 373] on p "**********" at bounding box center [598, 370] width 602 height 12
click at [301, 395] on span "**********" at bounding box center [345, 395] width 96 height 10
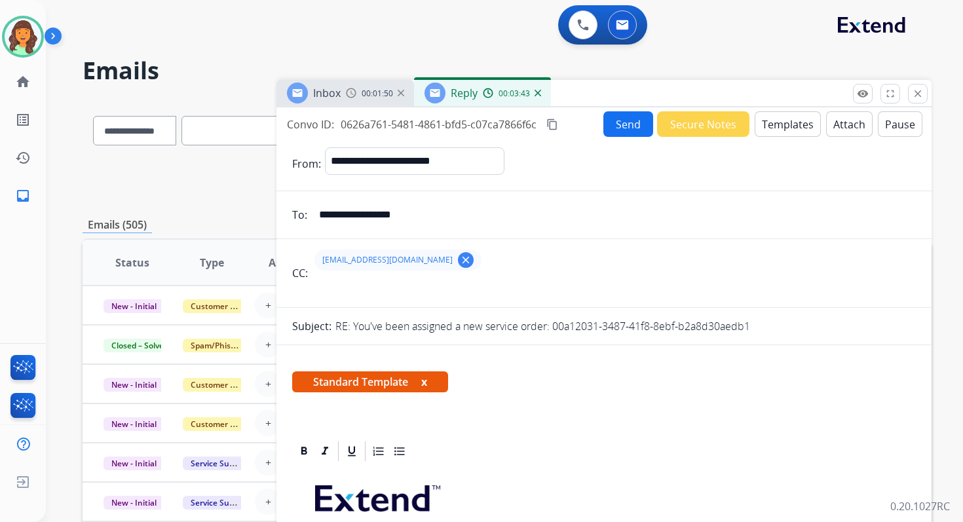
click at [616, 124] on button "Send" at bounding box center [628, 124] width 50 height 26
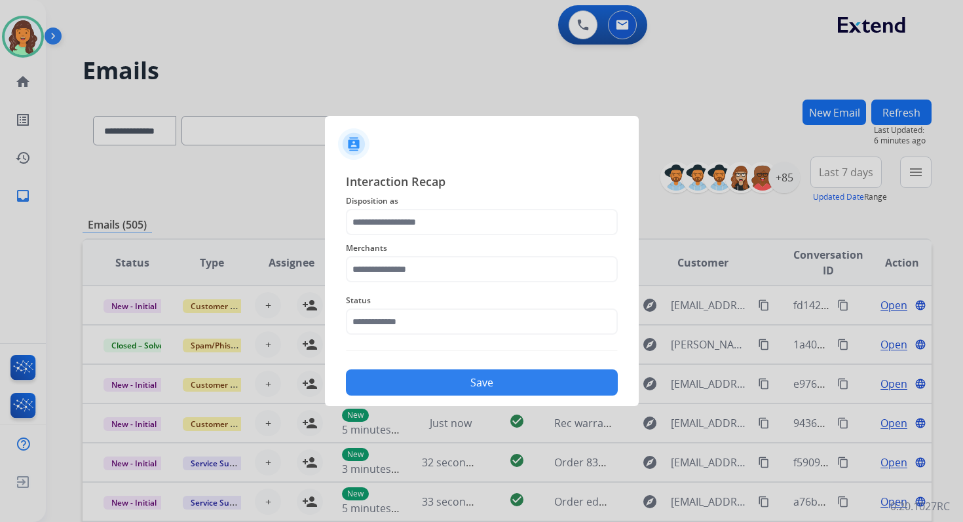
click at [420, 207] on span "Disposition as" at bounding box center [482, 201] width 272 height 16
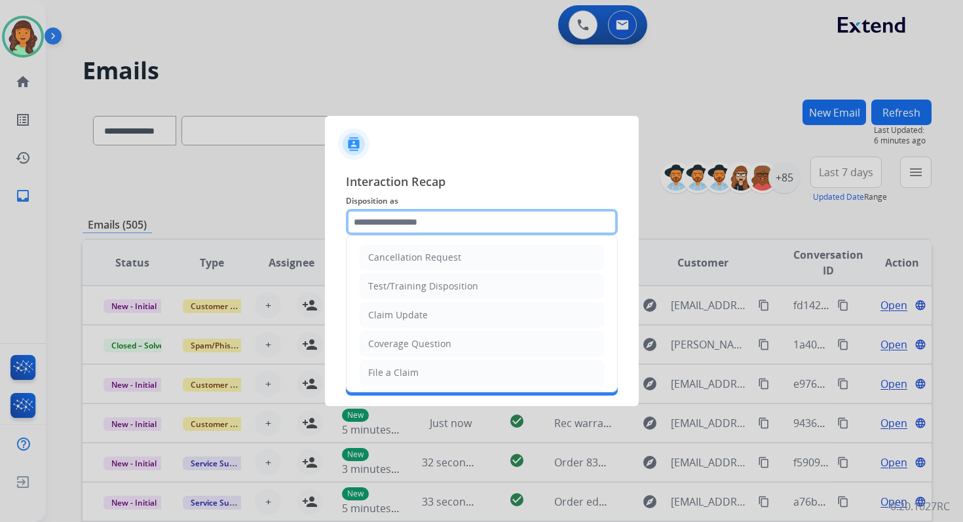
click at [422, 218] on input "text" at bounding box center [482, 222] width 272 height 26
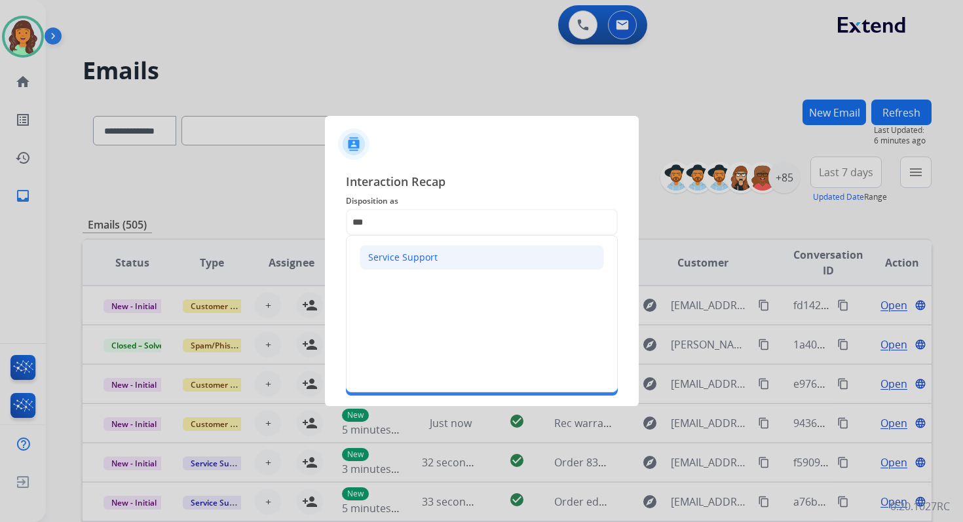
click at [415, 261] on div "Service Support" at bounding box center [402, 257] width 69 height 13
type input "**********"
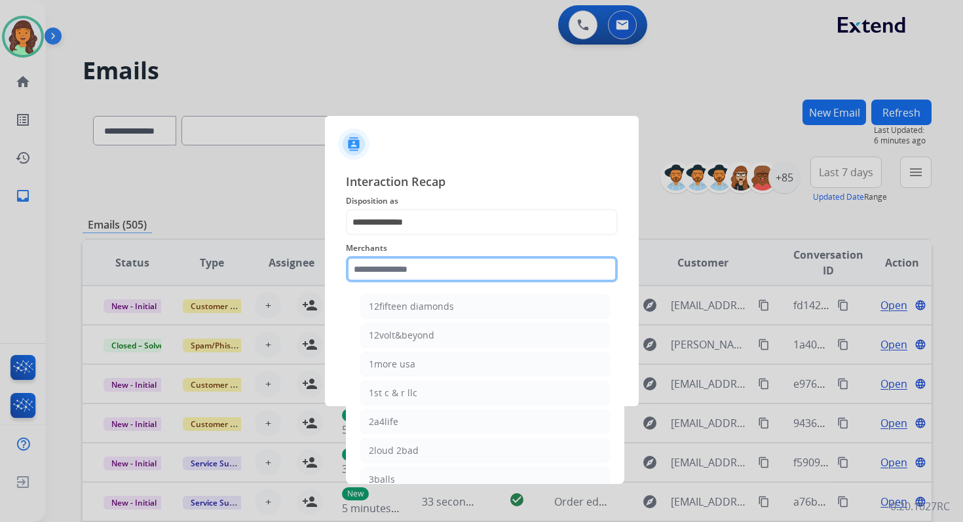
click at [416, 263] on input "text" at bounding box center [482, 269] width 272 height 26
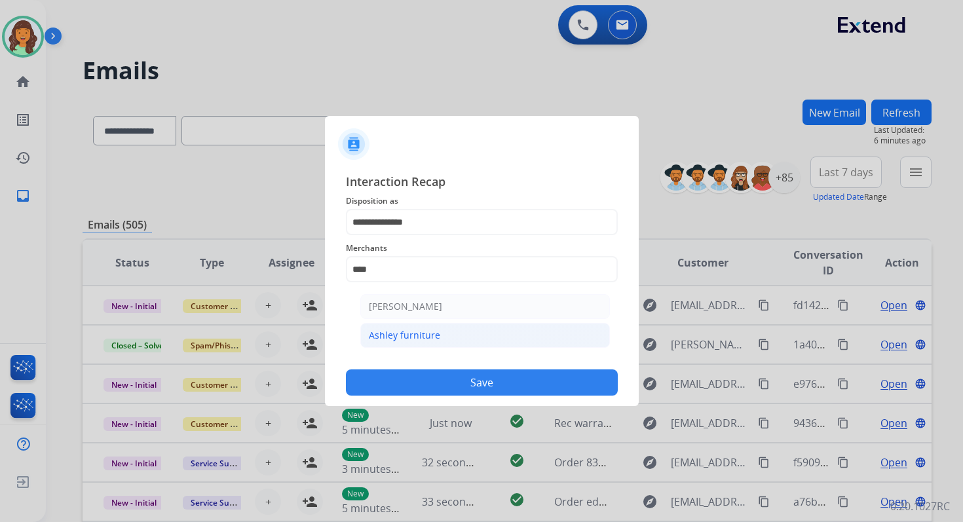
click at [439, 336] on li "Ashley furniture" at bounding box center [485, 335] width 250 height 25
type input "**********"
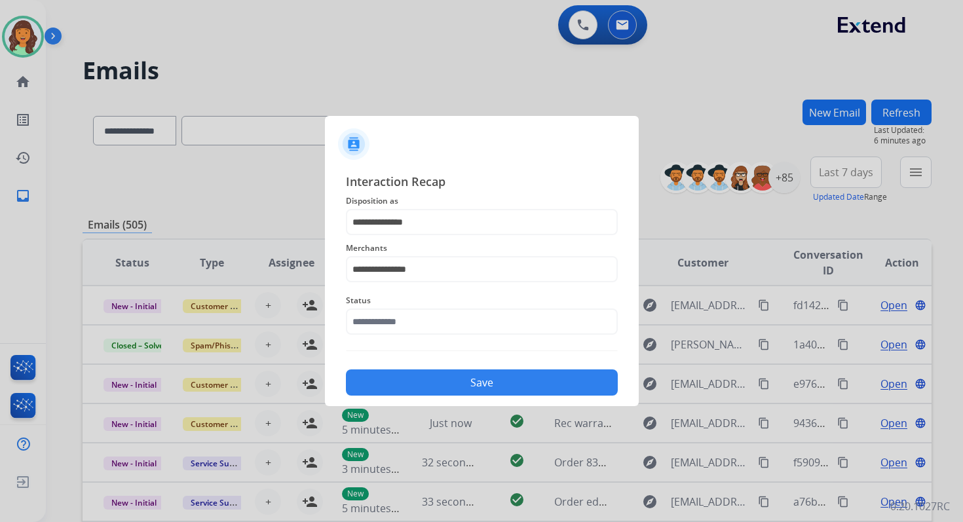
click at [439, 337] on div "Status" at bounding box center [482, 313] width 272 height 52
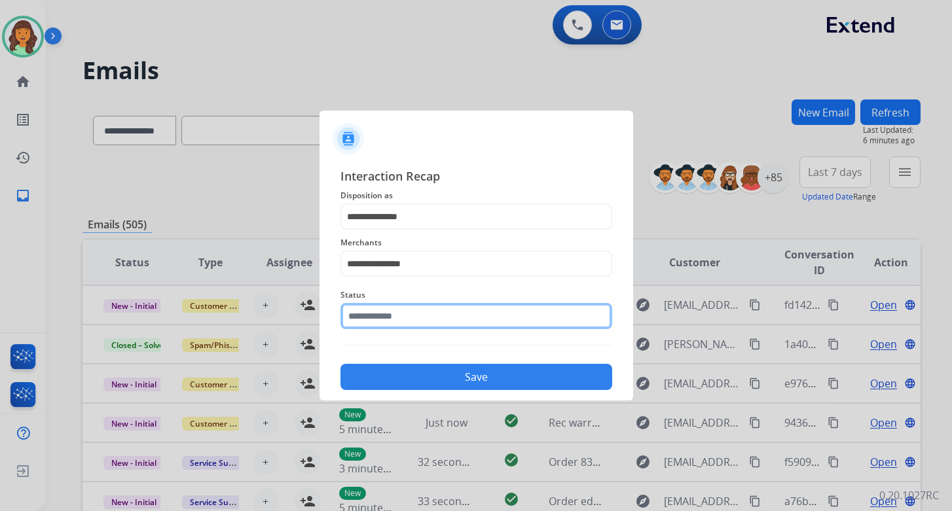
click at [437, 324] on input "text" at bounding box center [477, 316] width 272 height 26
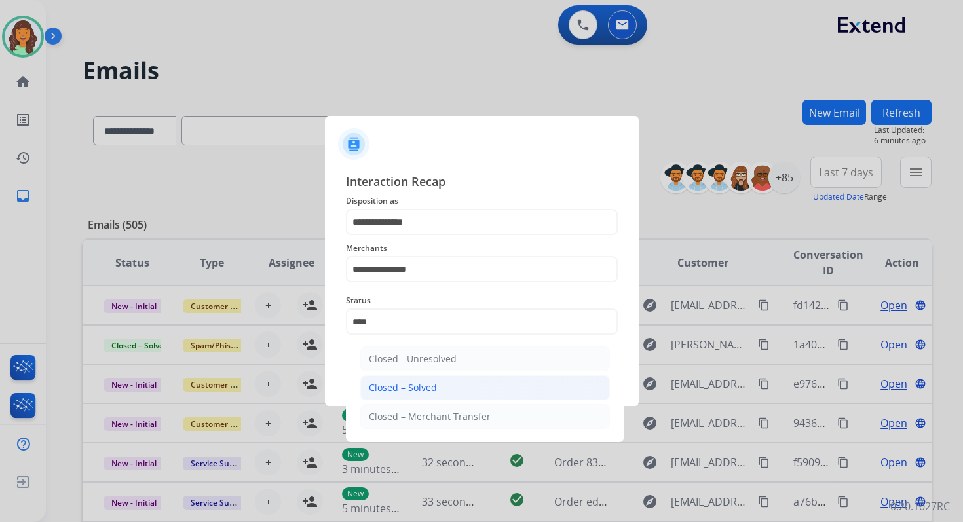
click at [458, 381] on li "Closed – Solved" at bounding box center [485, 387] width 250 height 25
type input "**********"
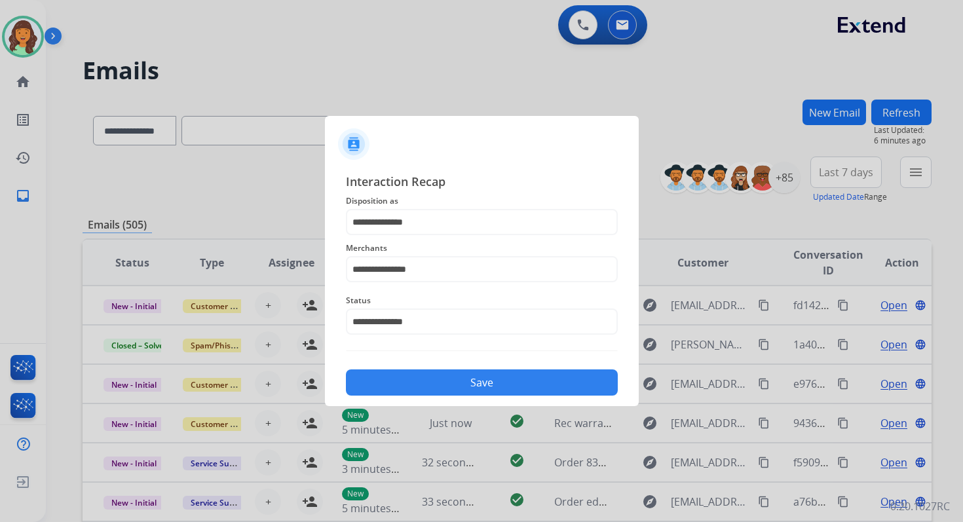
click at [458, 381] on button "Save" at bounding box center [482, 382] width 272 height 26
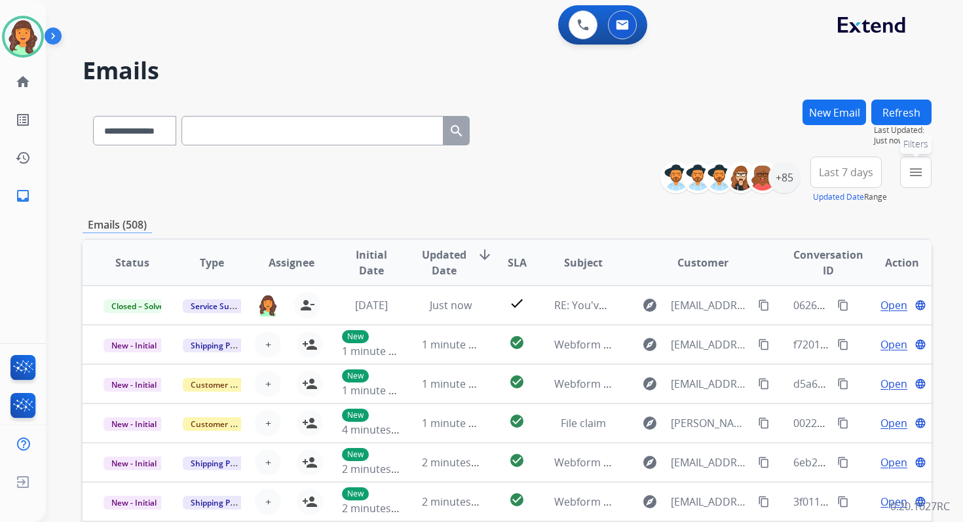
click at [923, 168] on button "menu Filters" at bounding box center [915, 172] width 31 height 31
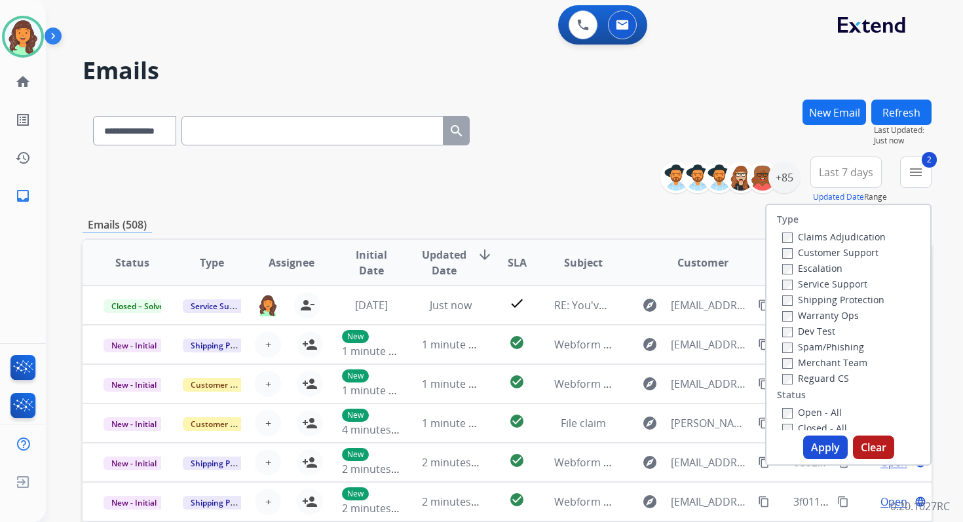
click at [823, 439] on button "Apply" at bounding box center [825, 447] width 45 height 24
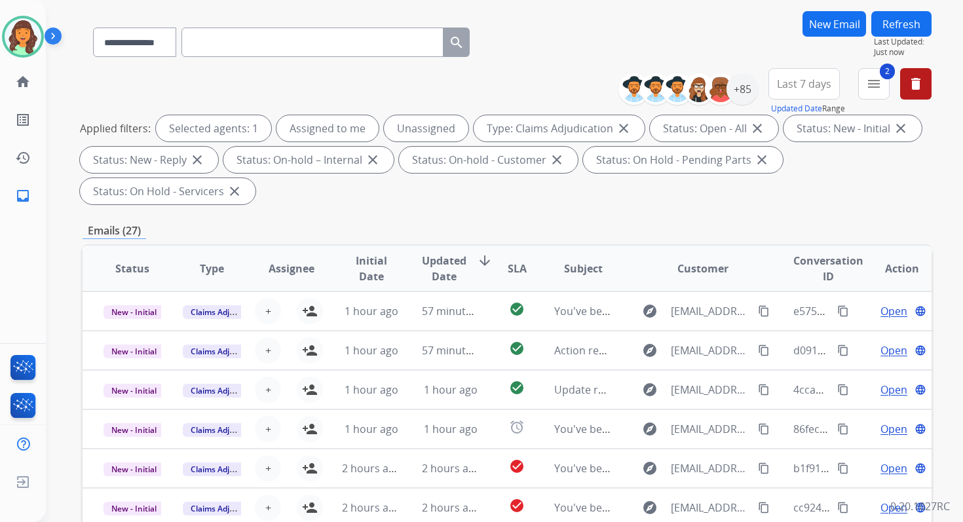
scroll to position [318, 0]
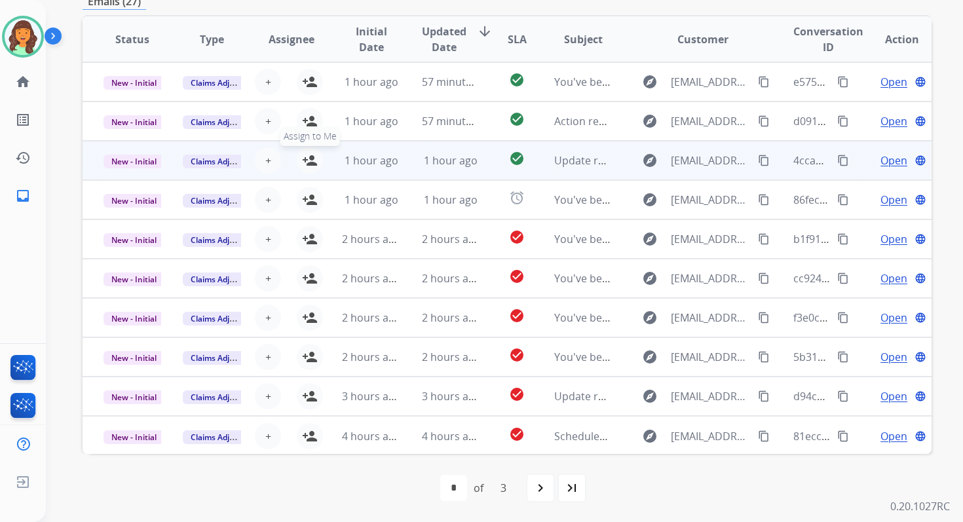
click at [309, 160] on mat-icon "person_add" at bounding box center [310, 161] width 16 height 16
click at [145, 161] on span "New - Initial" at bounding box center [133, 162] width 61 height 14
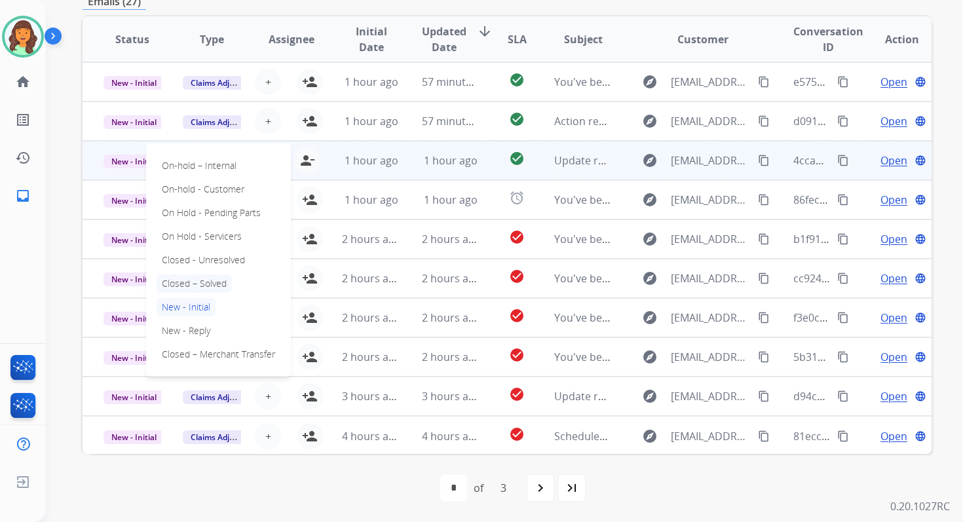
click at [193, 286] on p "Closed – Solved" at bounding box center [194, 283] width 75 height 18
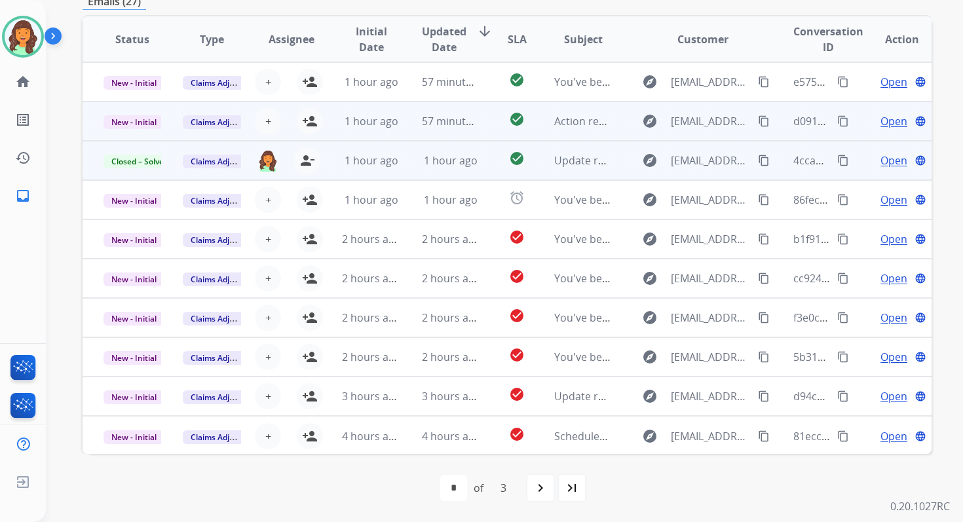
click at [415, 135] on td "57 minutes ago" at bounding box center [440, 121] width 79 height 39
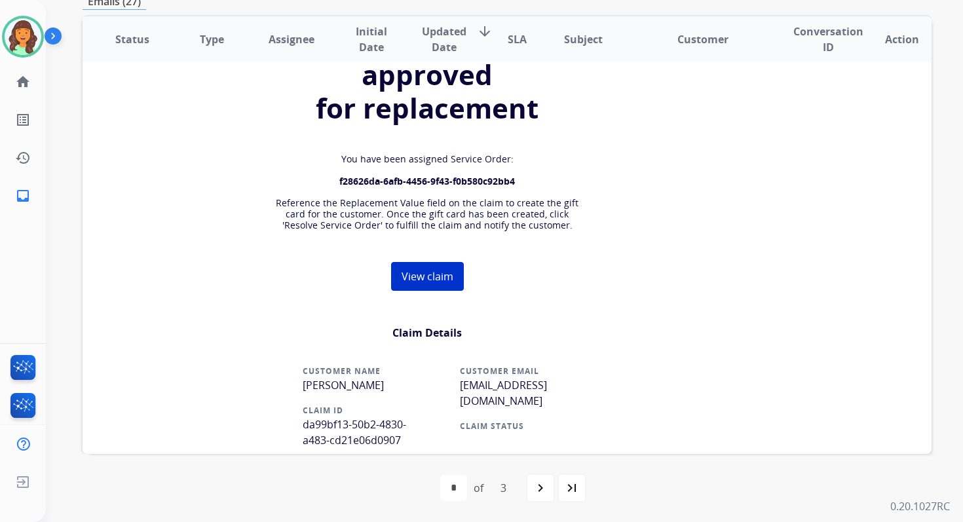
scroll to position [13, 0]
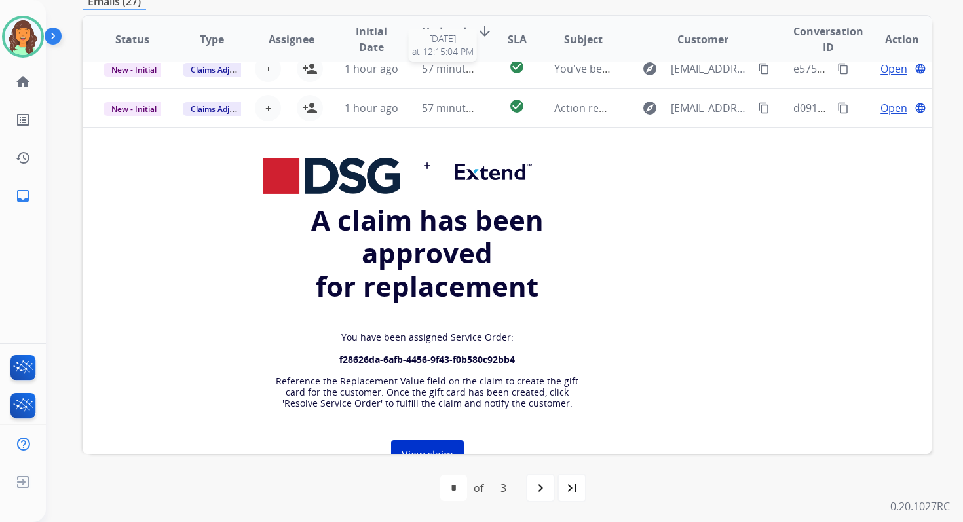
click at [438, 62] on th "Updated Date arrow_downward" at bounding box center [440, 39] width 79 height 46
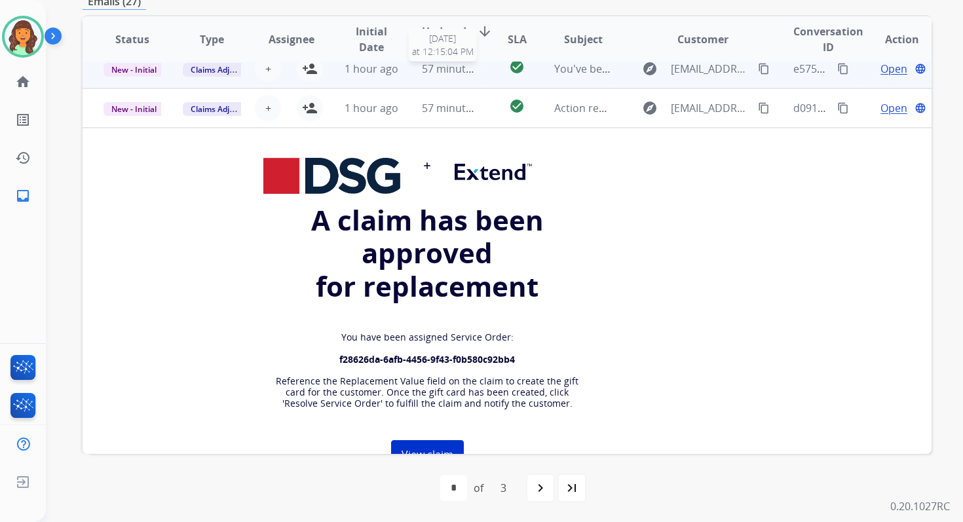
click at [438, 67] on span "57 minutes ago" at bounding box center [460, 69] width 76 height 14
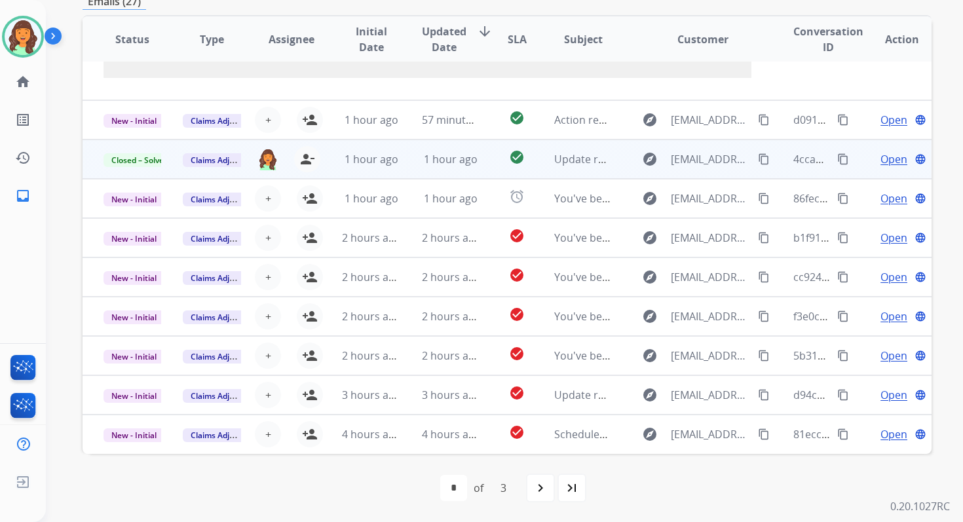
scroll to position [1447, 0]
click at [547, 482] on mat-icon "navigate_next" at bounding box center [540, 488] width 16 height 16
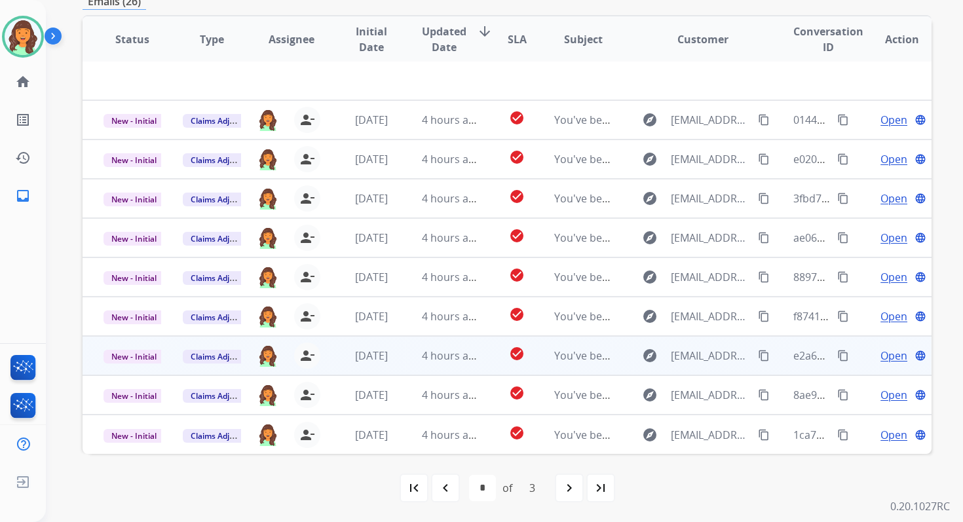
scroll to position [0, 0]
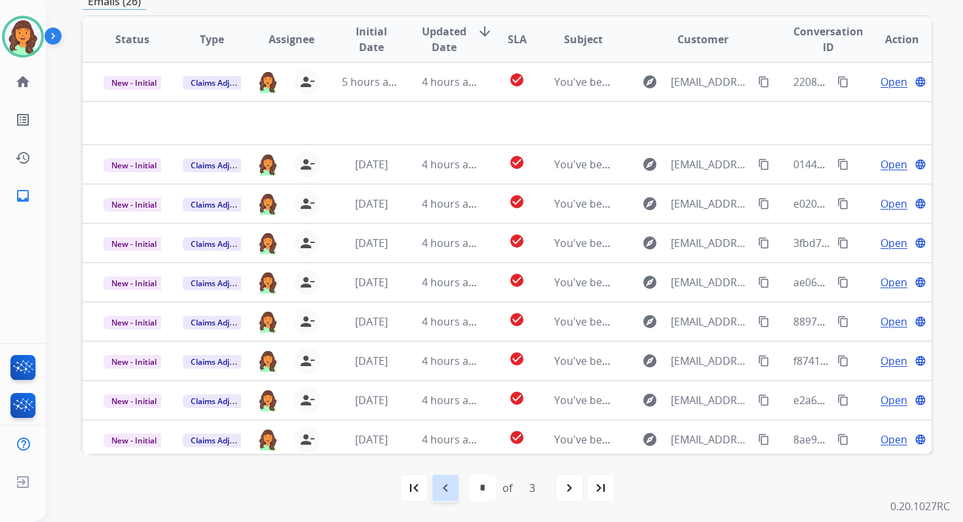
click at [449, 490] on mat-icon "navigate_before" at bounding box center [445, 488] width 16 height 16
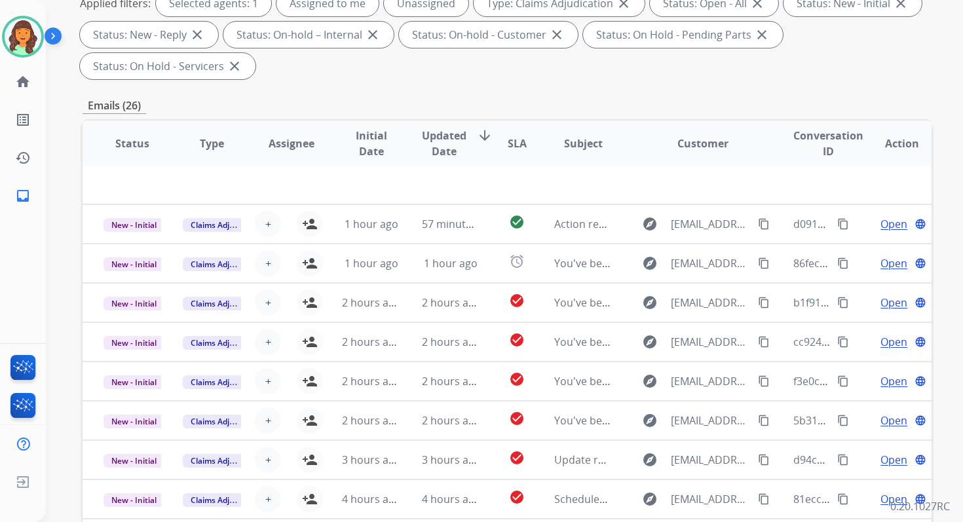
scroll to position [318, 0]
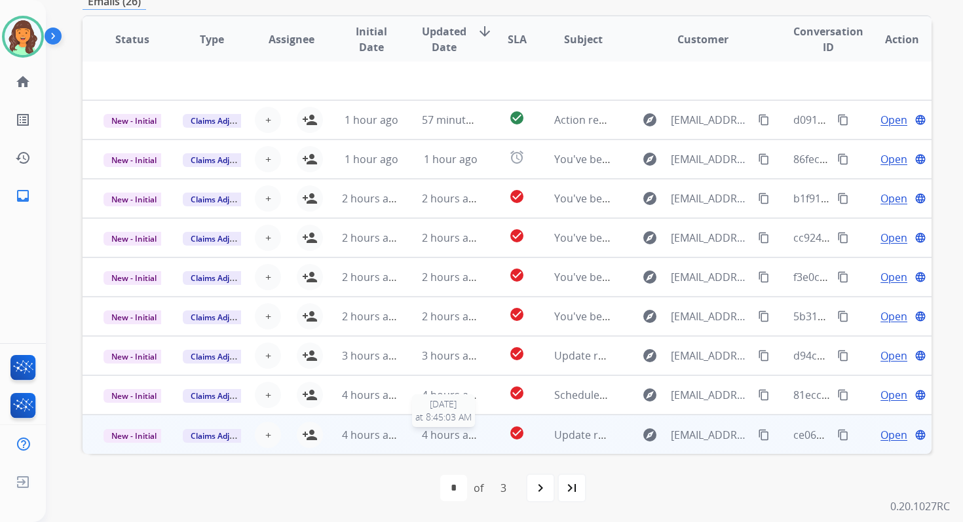
click at [422, 435] on span "4 hours ago" at bounding box center [451, 435] width 59 height 14
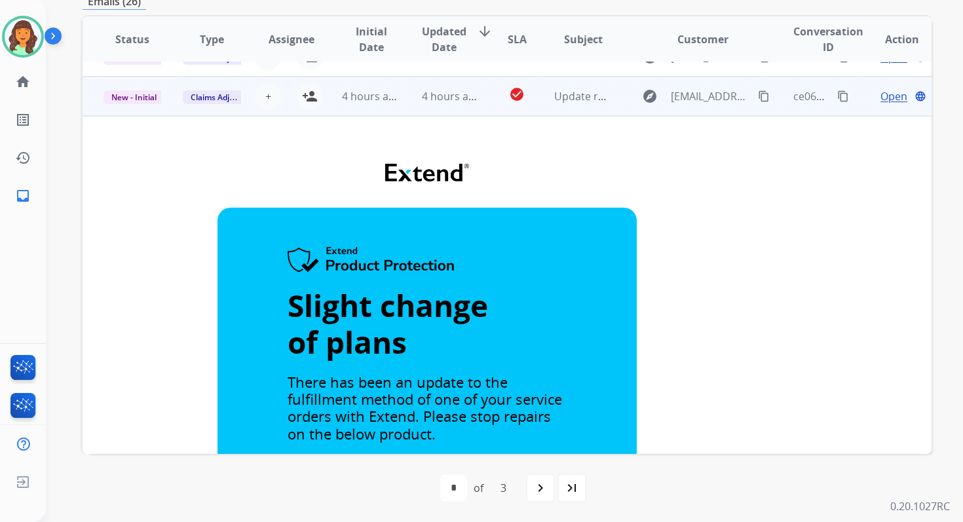
scroll to position [354, 0]
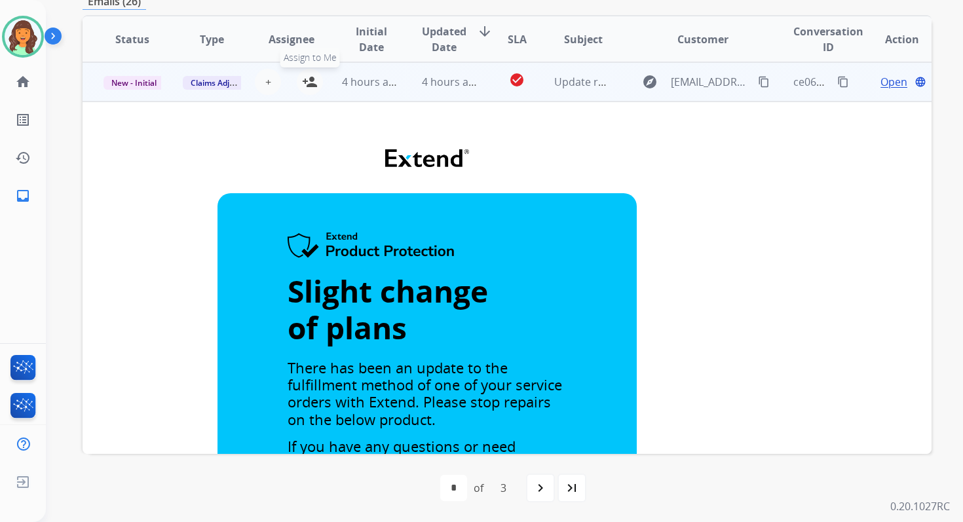
click at [306, 83] on mat-icon "person_add" at bounding box center [310, 82] width 16 height 16
click at [148, 81] on span "New - Initial" at bounding box center [133, 83] width 61 height 14
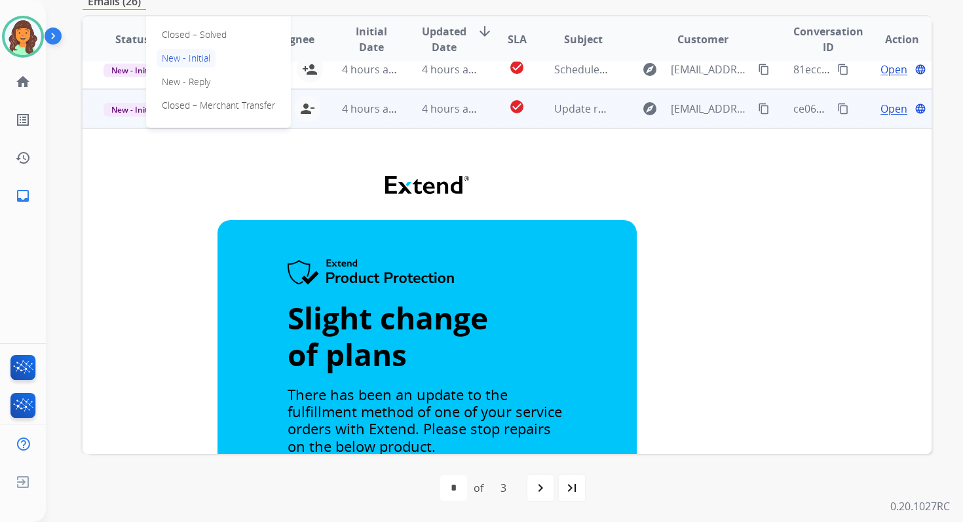
scroll to position [296, 0]
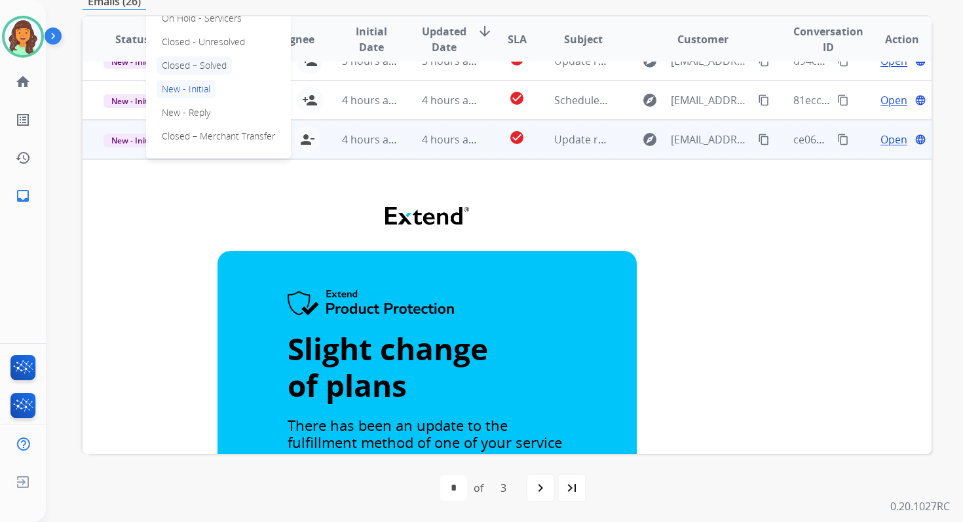
click at [195, 69] on p "Closed – Solved" at bounding box center [194, 65] width 75 height 18
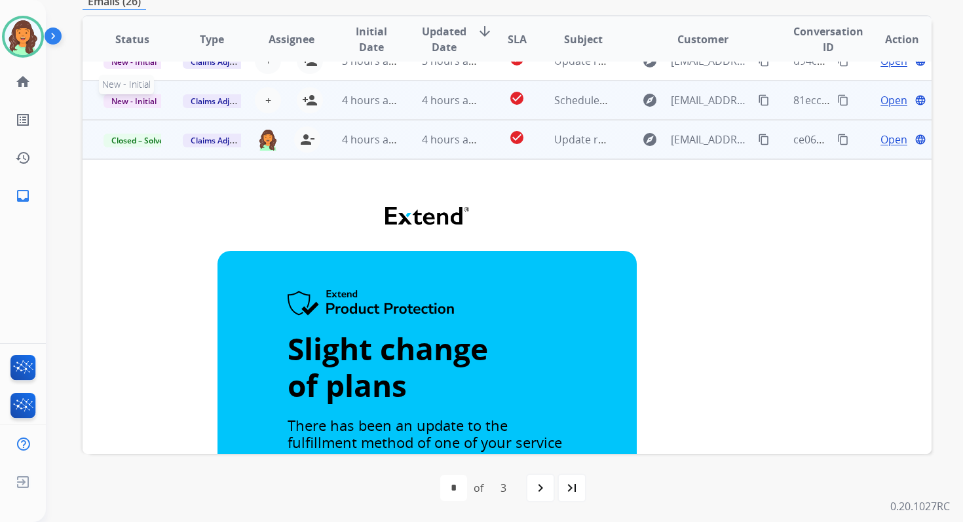
click at [122, 103] on span "New - Initial" at bounding box center [133, 101] width 61 height 14
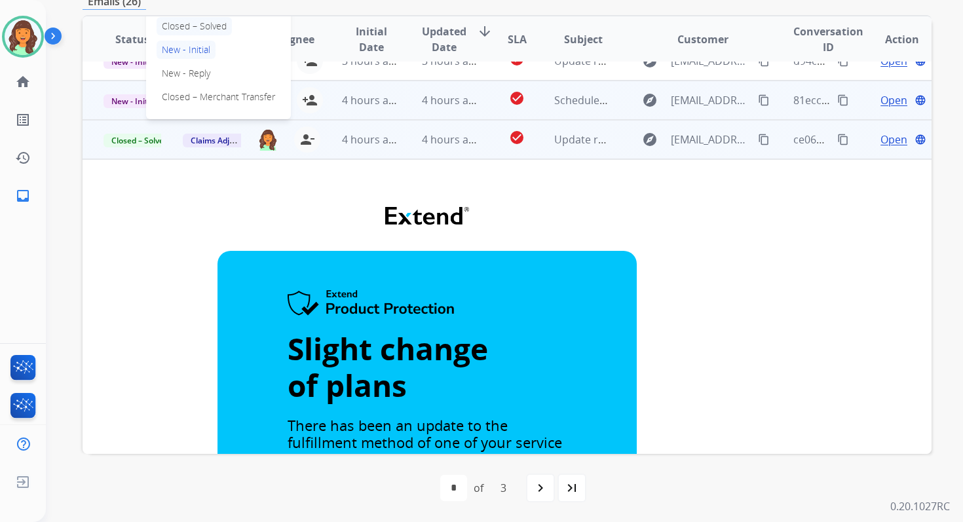
click at [200, 28] on p "Closed – Solved" at bounding box center [194, 26] width 75 height 18
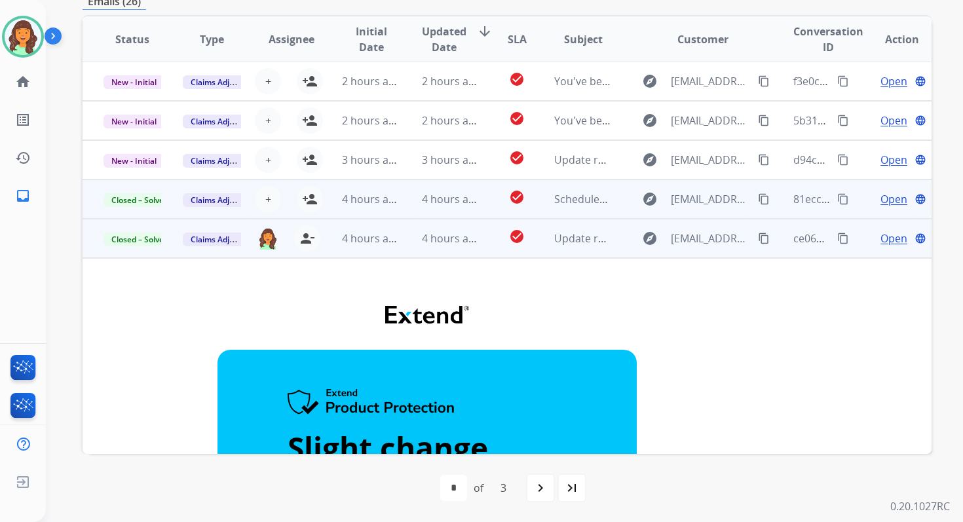
scroll to position [144, 0]
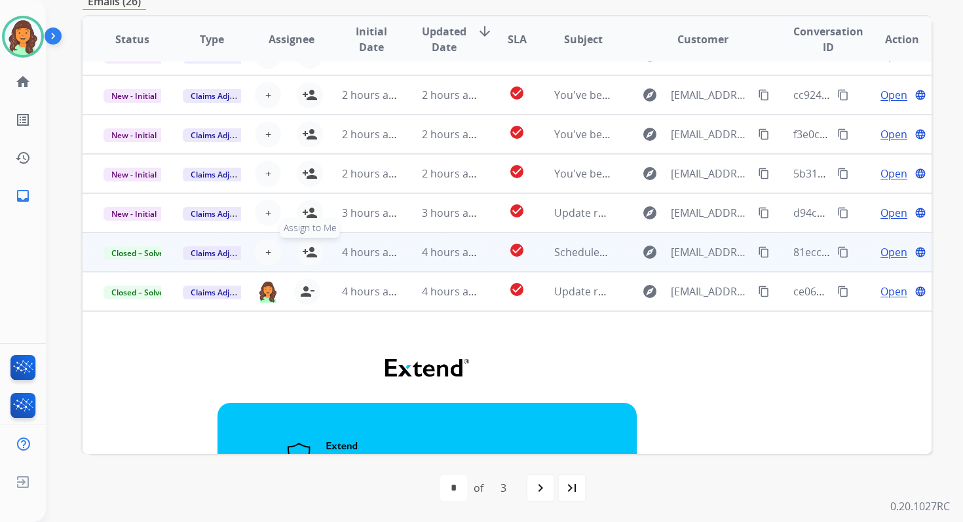
click at [308, 246] on mat-icon "person_add" at bounding box center [310, 252] width 16 height 16
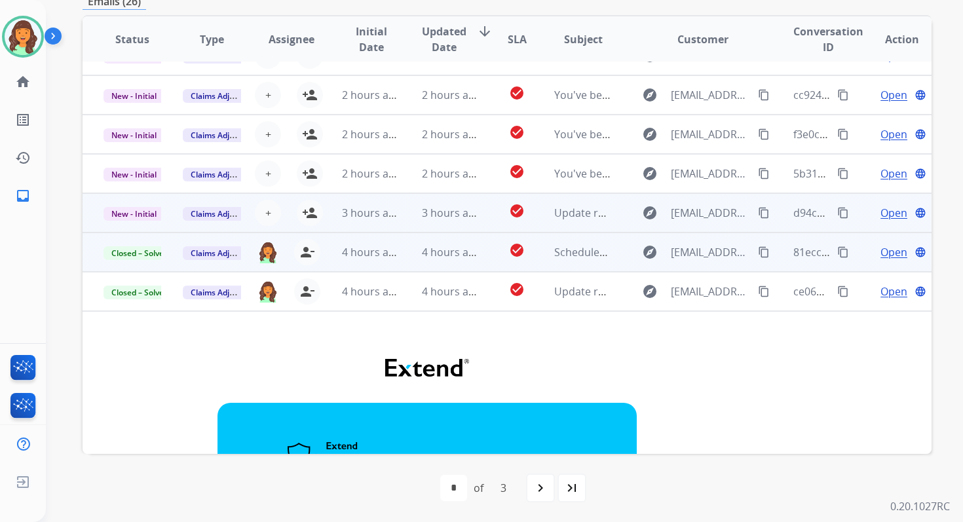
click at [405, 223] on td "3 hours ago" at bounding box center [440, 212] width 79 height 39
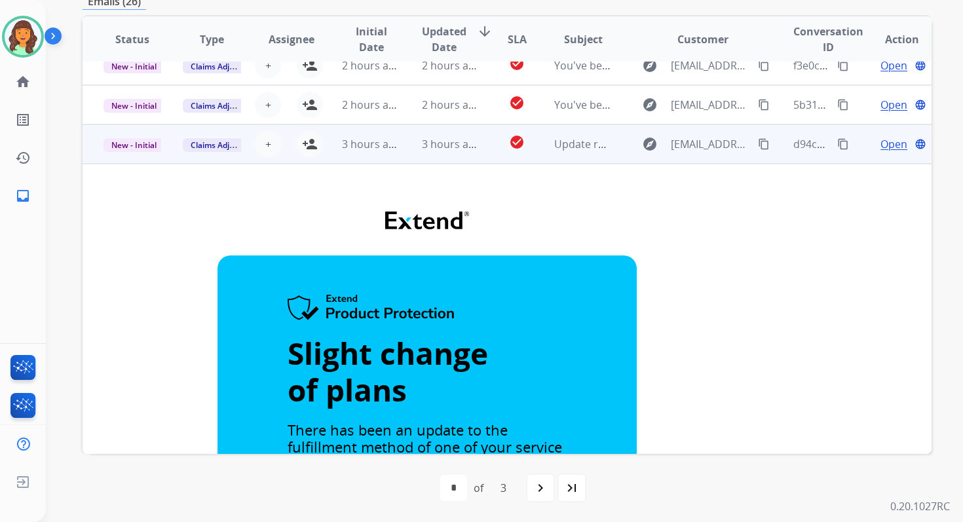
scroll to position [100, 0]
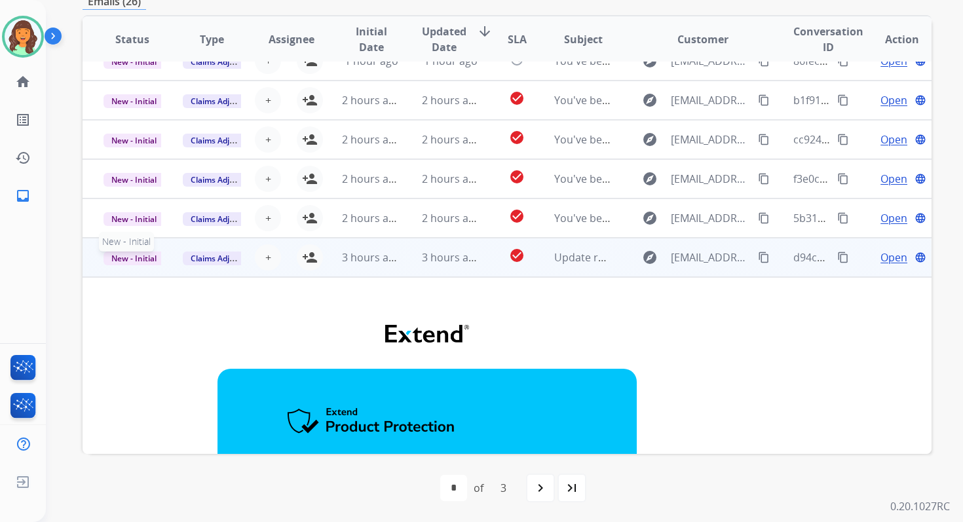
click at [151, 257] on span "New - Initial" at bounding box center [133, 258] width 61 height 14
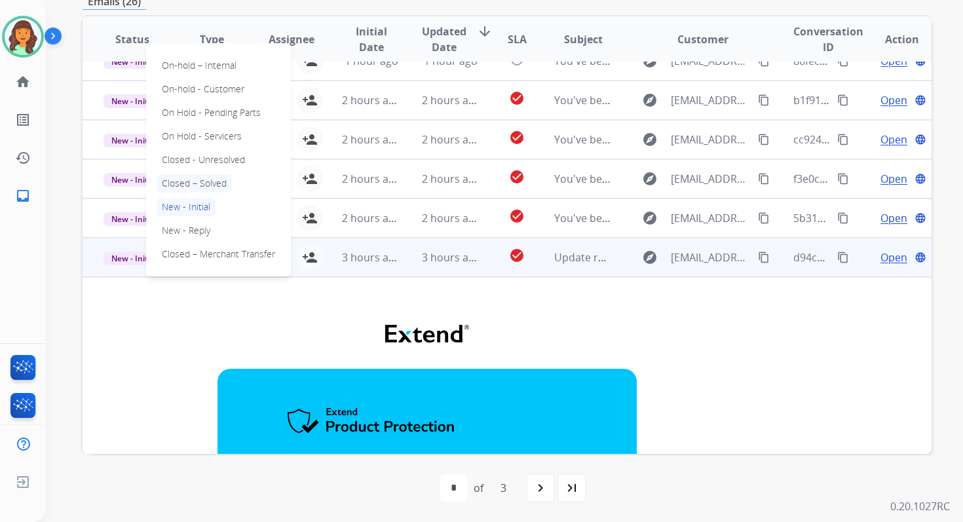
click at [208, 182] on p "Closed – Solved" at bounding box center [194, 183] width 75 height 18
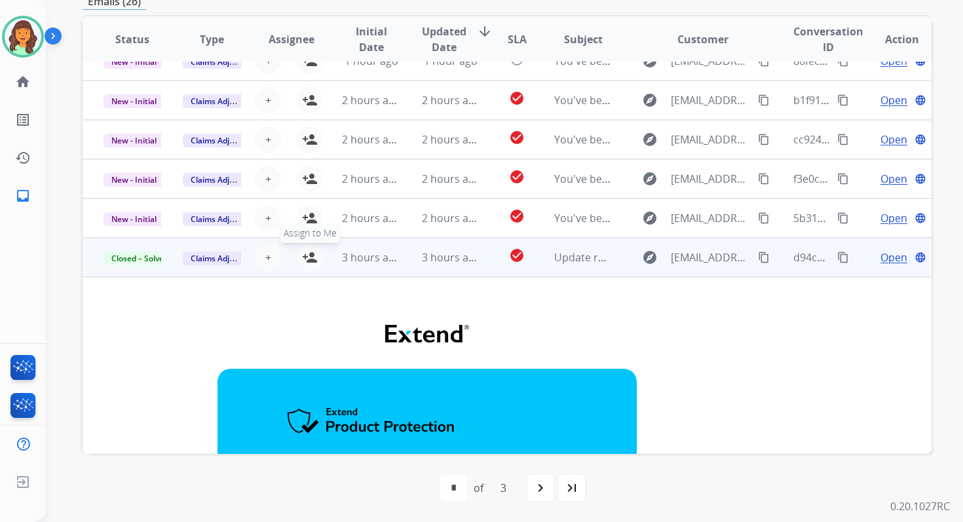
click at [305, 264] on mat-icon "person_add" at bounding box center [310, 258] width 16 height 16
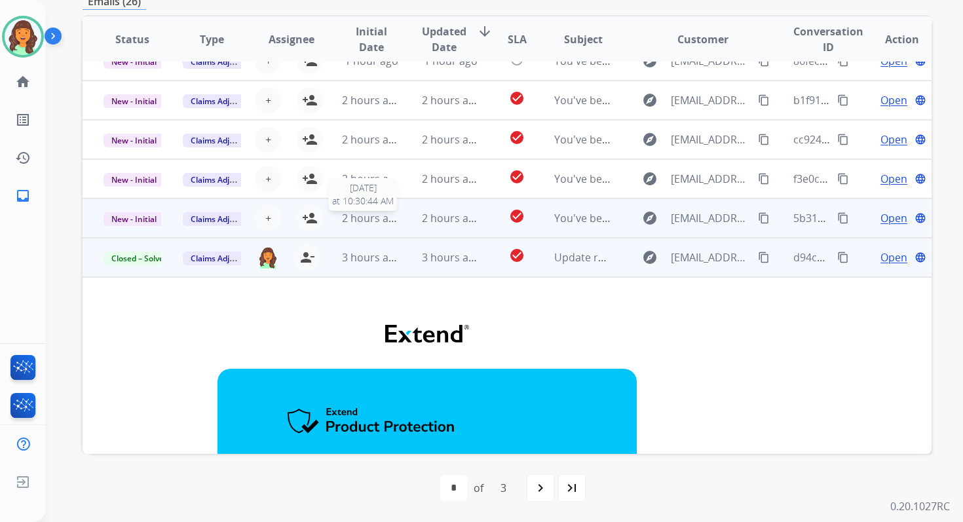
scroll to position [0, 0]
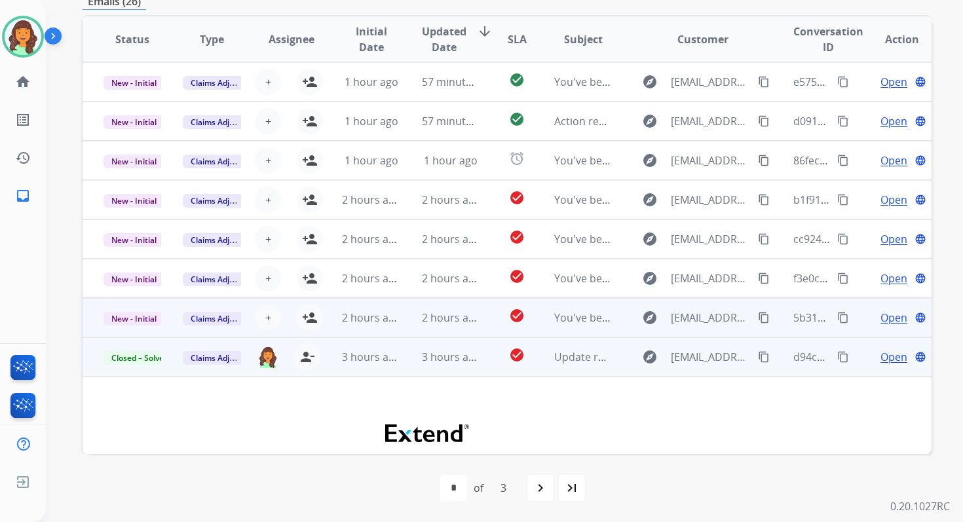
click at [401, 322] on td "2 hours ago" at bounding box center [440, 317] width 79 height 39
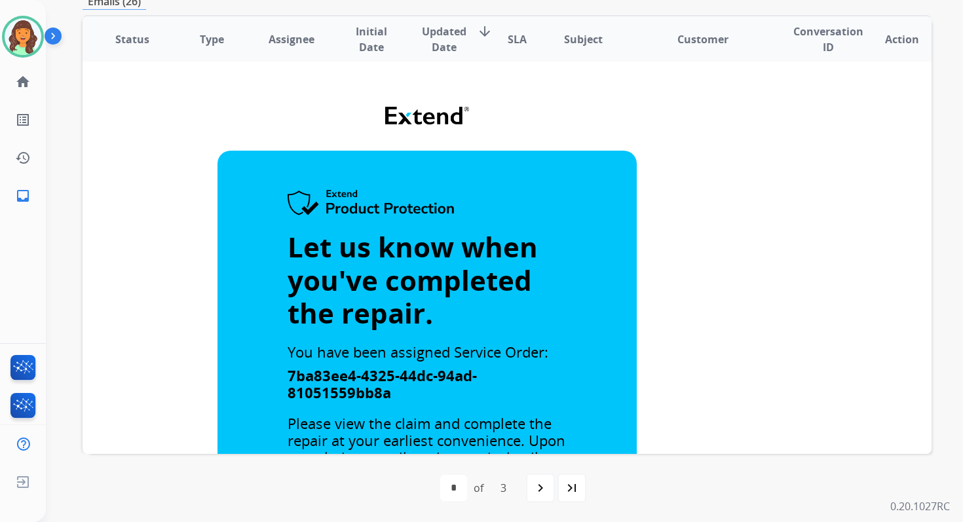
scroll to position [130, 0]
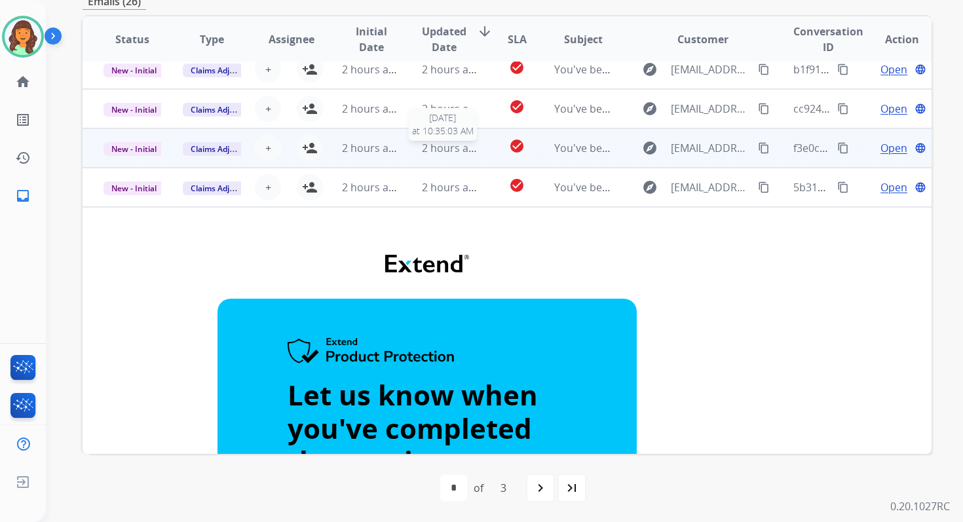
click at [449, 141] on span "2 hours ago" at bounding box center [451, 148] width 59 height 14
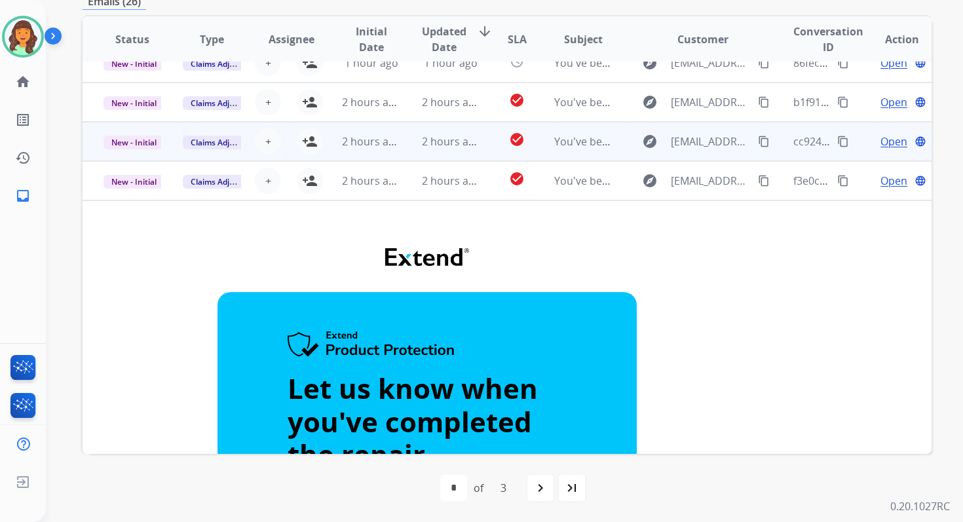
click at [458, 152] on td "2 hours ago" at bounding box center [440, 141] width 79 height 39
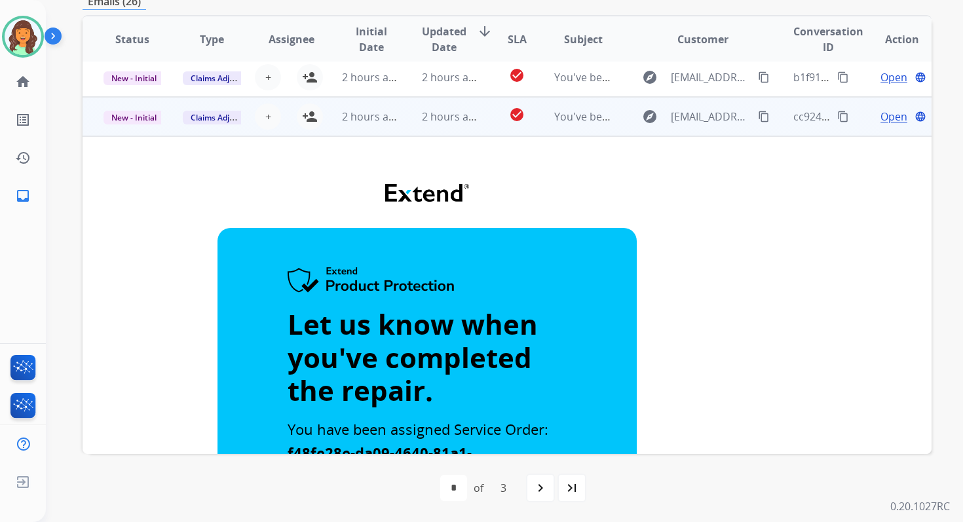
scroll to position [0, 0]
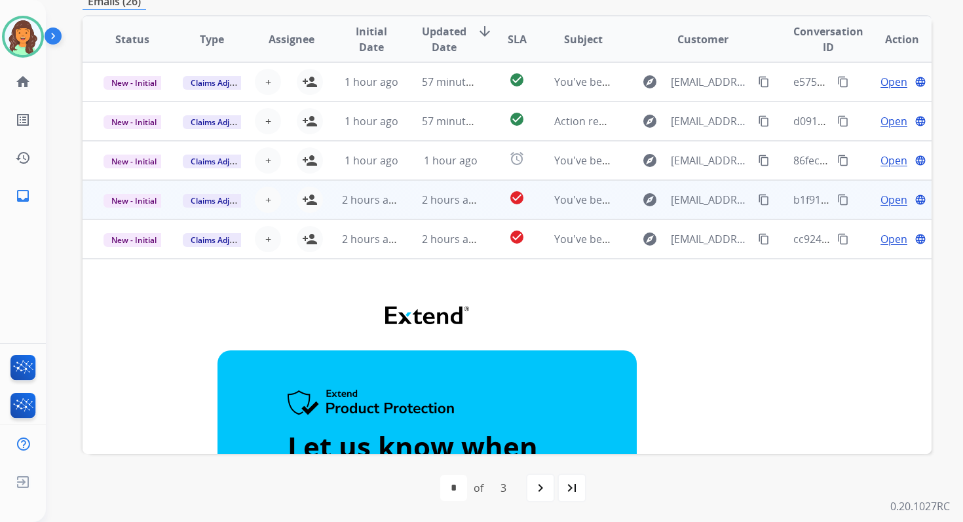
click at [466, 208] on td "2 hours ago" at bounding box center [440, 199] width 79 height 39
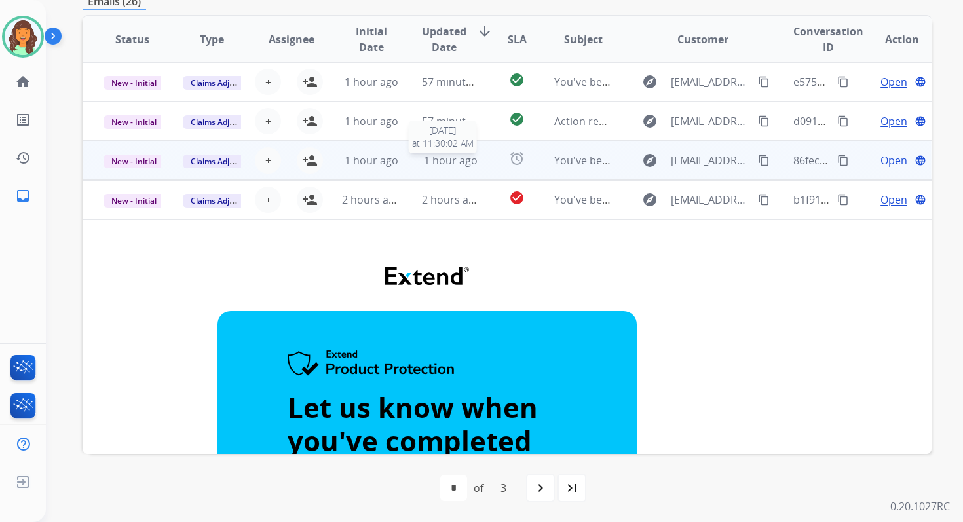
click at [465, 160] on span "1 hour ago" at bounding box center [451, 160] width 54 height 14
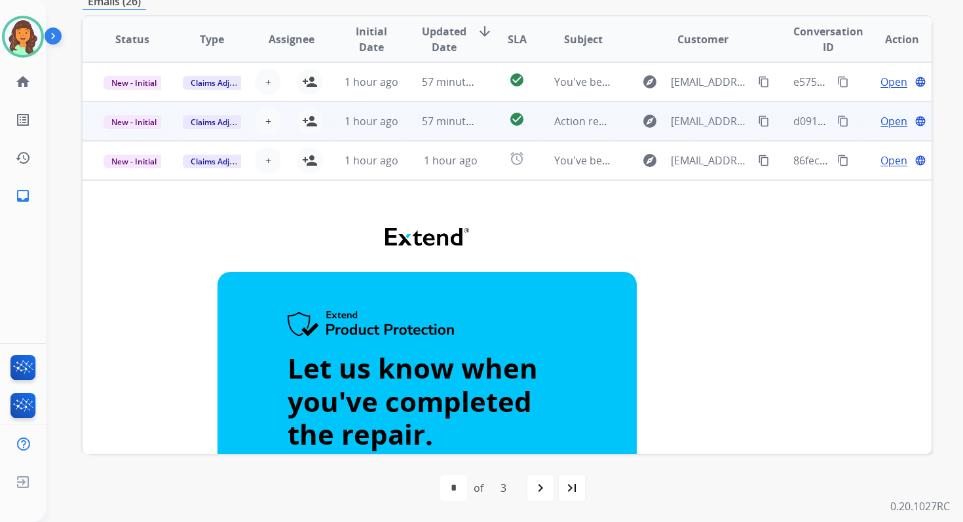
click at [466, 130] on td "57 minutes ago" at bounding box center [440, 121] width 79 height 39
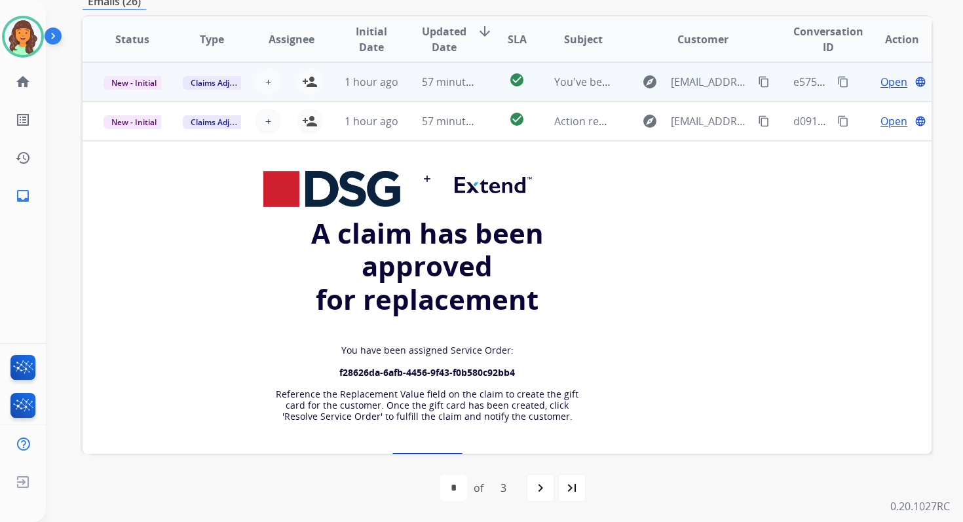
click at [485, 87] on td "check_circle" at bounding box center [506, 81] width 53 height 39
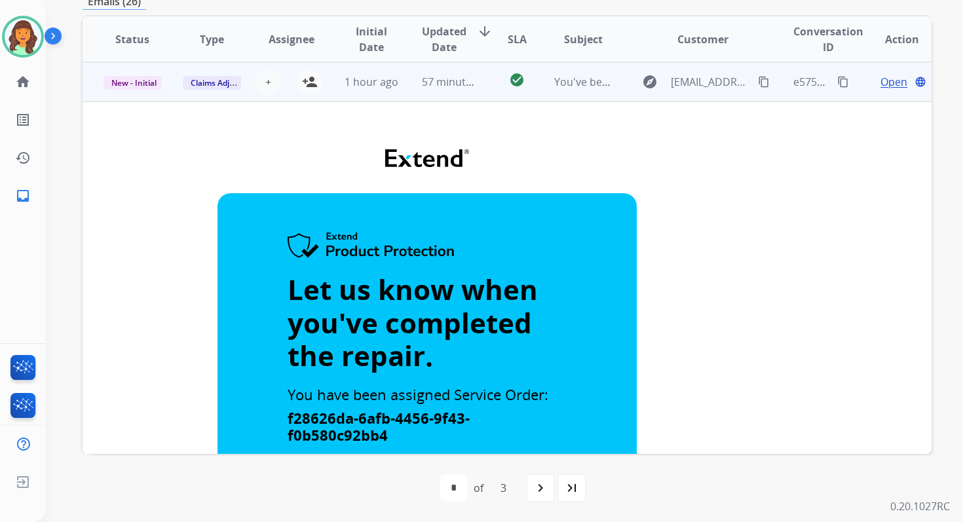
click at [480, 71] on td "check_circle" at bounding box center [506, 81] width 53 height 39
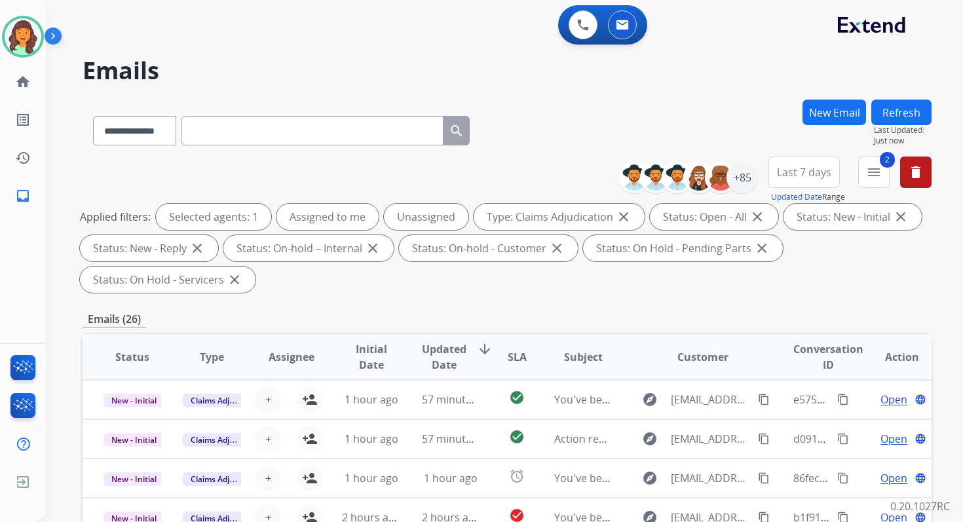
click at [883, 121] on button "Refresh" at bounding box center [901, 113] width 60 height 26
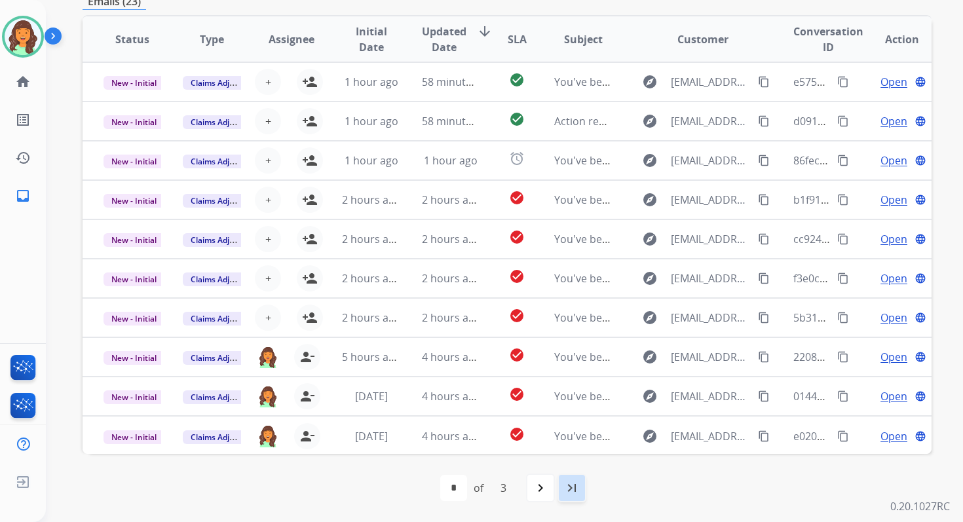
click at [576, 483] on mat-icon "last_page" at bounding box center [572, 488] width 16 height 16
select select "*"
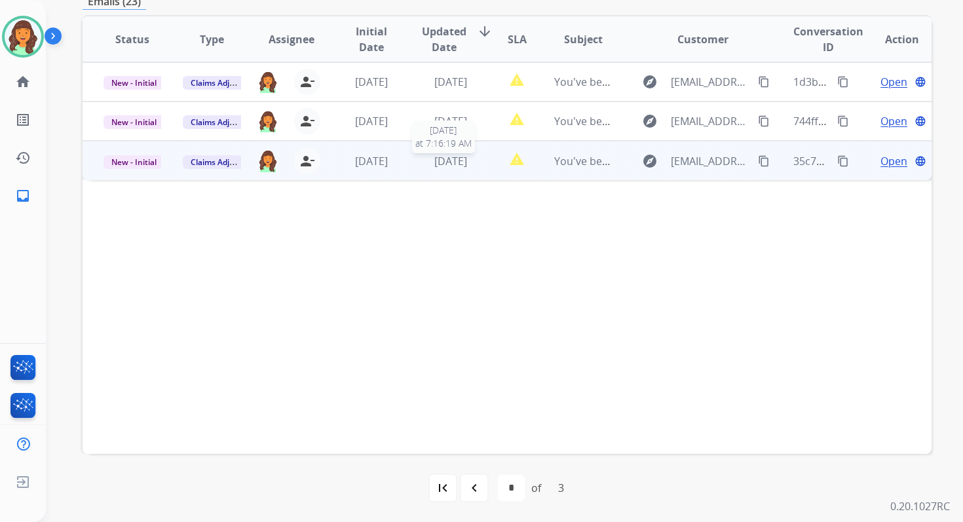
click at [467, 160] on span "[DATE]" at bounding box center [450, 161] width 33 height 14
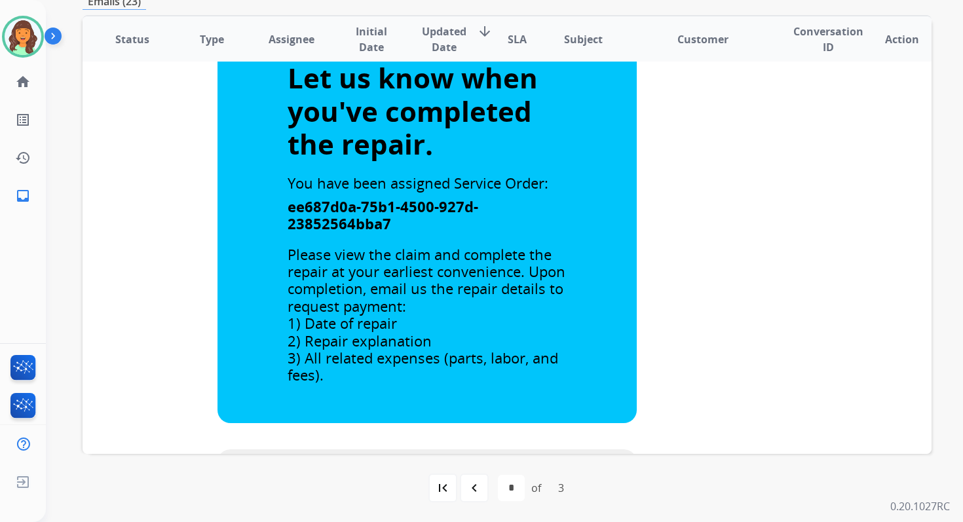
scroll to position [396, 0]
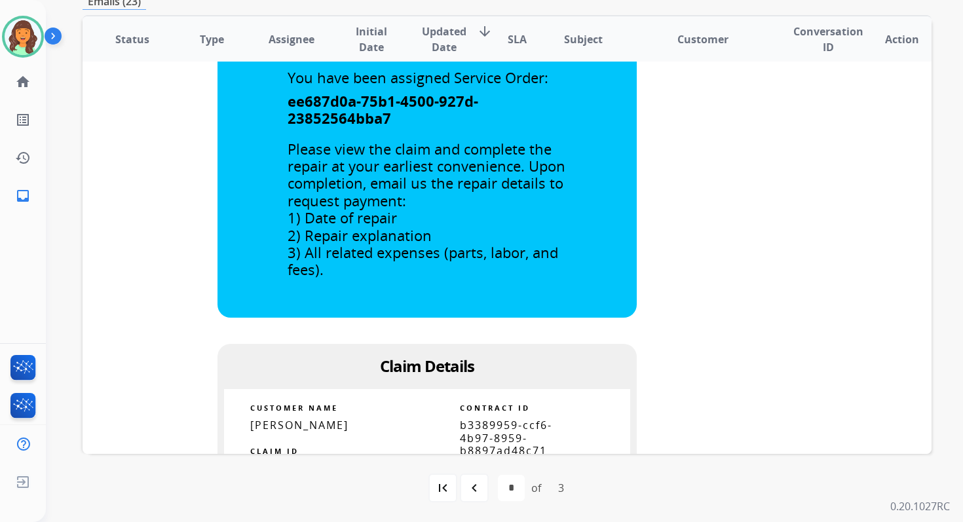
click at [484, 443] on span "b3389959-ccf6-4b97-8959-b8897ad48c71" at bounding box center [506, 437] width 92 height 39
copy tbody
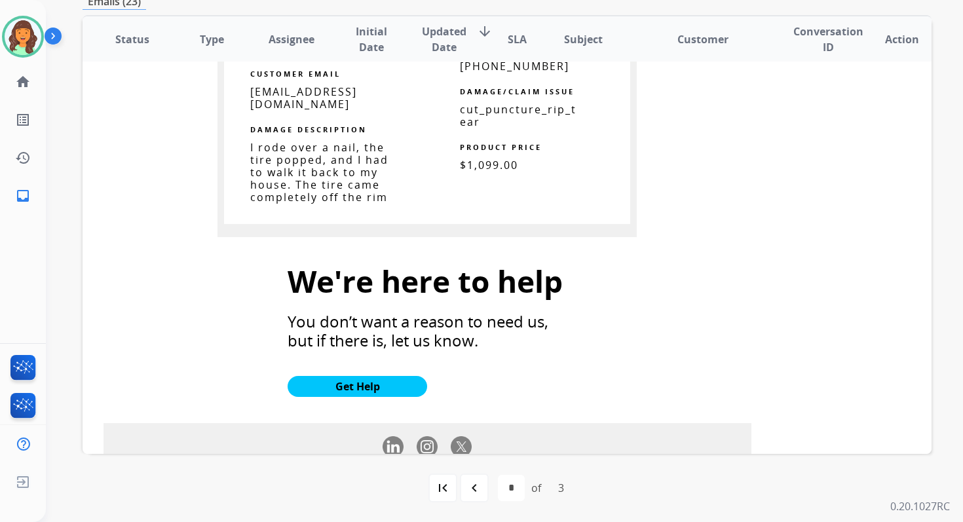
scroll to position [775, 0]
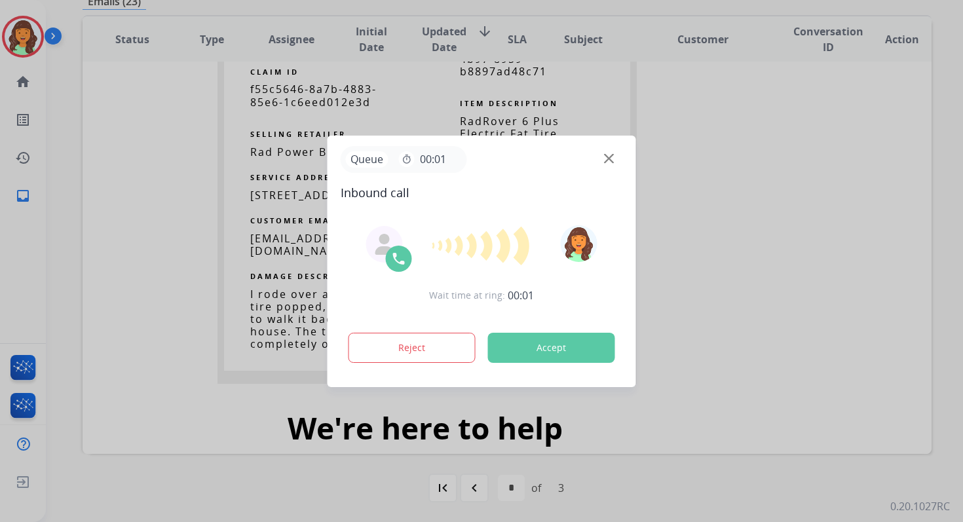
click at [566, 337] on button "Accept" at bounding box center [551, 348] width 127 height 30
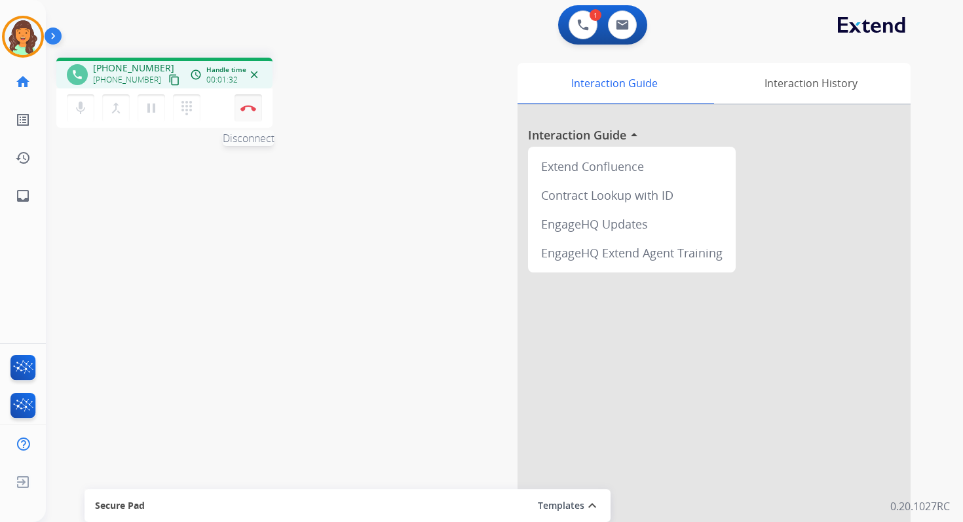
click at [246, 104] on button "Disconnect" at bounding box center [248, 108] width 28 height 28
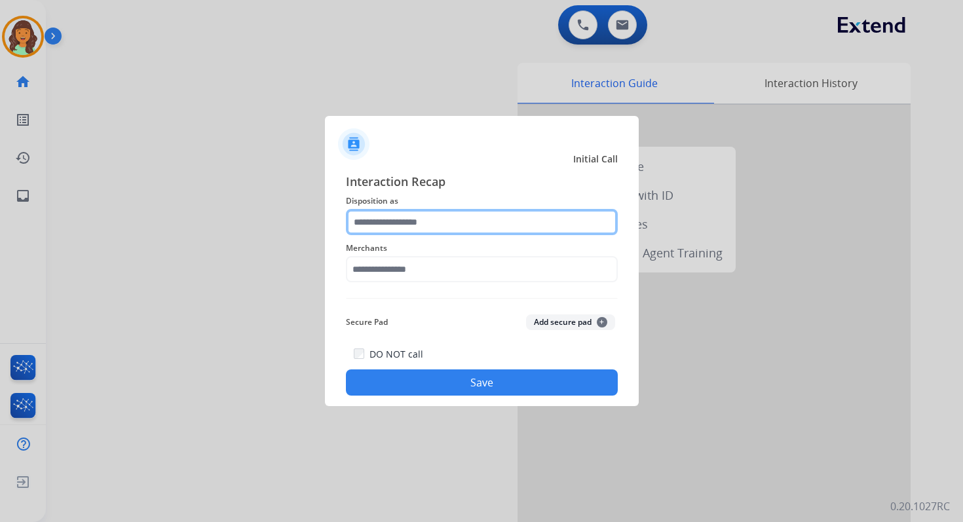
click at [394, 215] on input "text" at bounding box center [482, 222] width 272 height 26
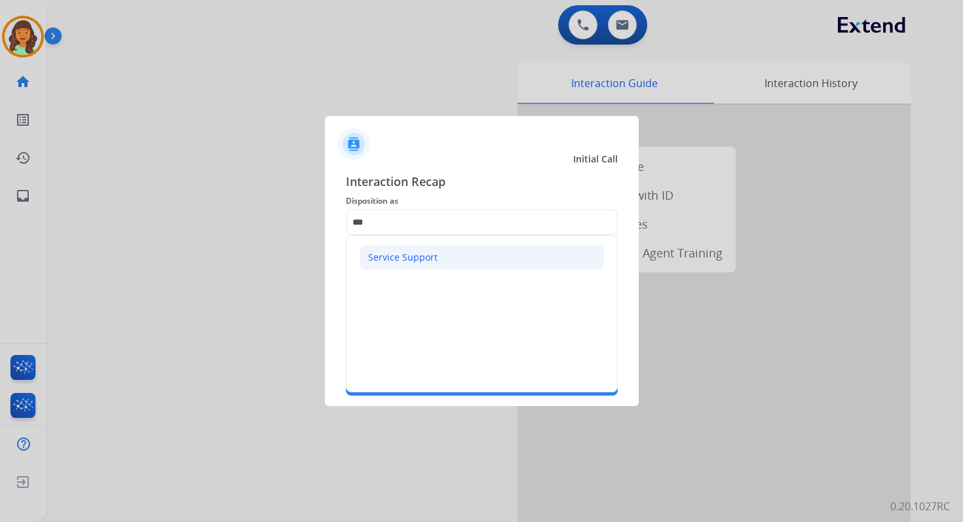
click at [417, 245] on li "Service Support" at bounding box center [482, 257] width 244 height 25
type input "**********"
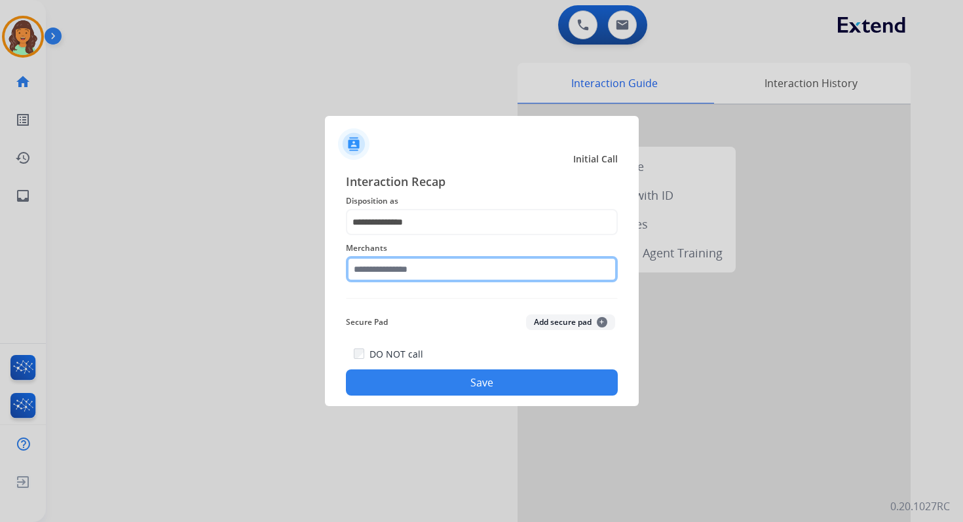
click at [432, 270] on input "text" at bounding box center [482, 269] width 272 height 26
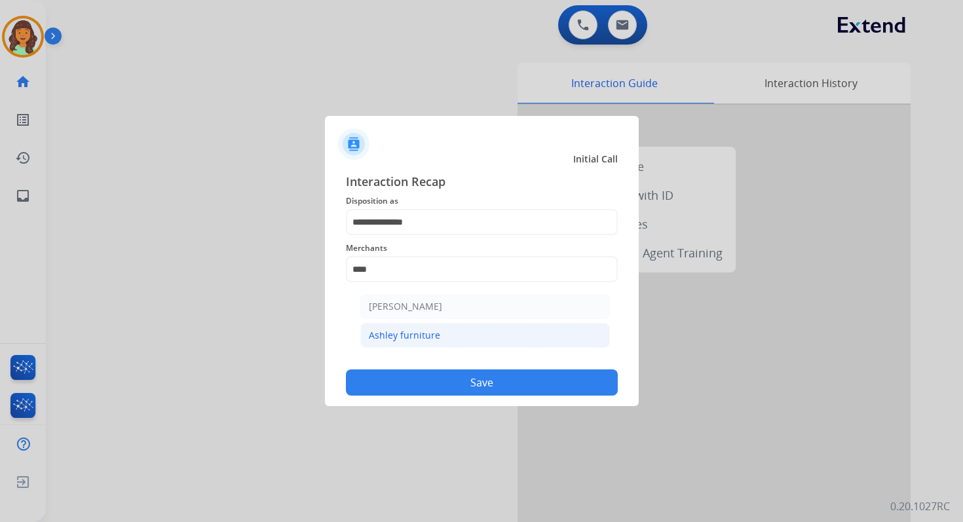
click at [462, 336] on li "Ashley furniture" at bounding box center [485, 335] width 250 height 25
type input "**********"
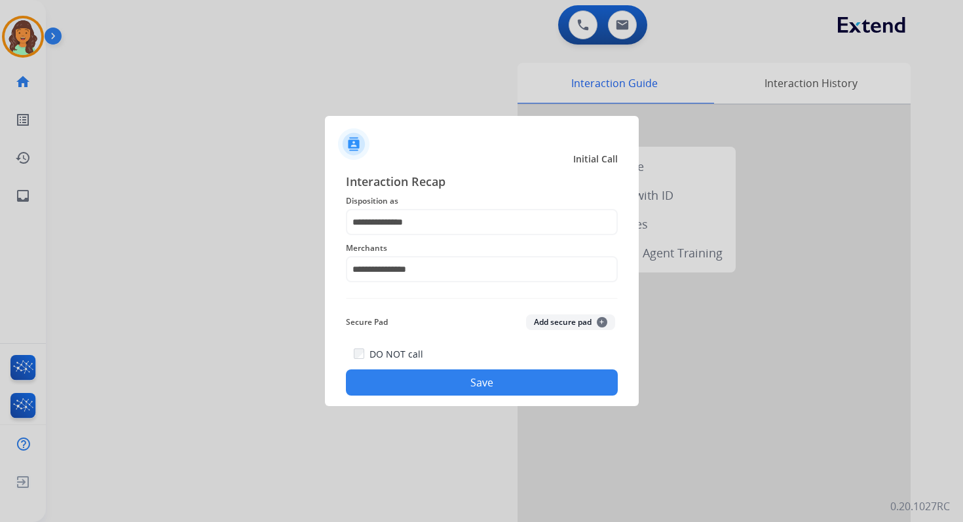
click at [498, 390] on button "Save" at bounding box center [482, 382] width 272 height 26
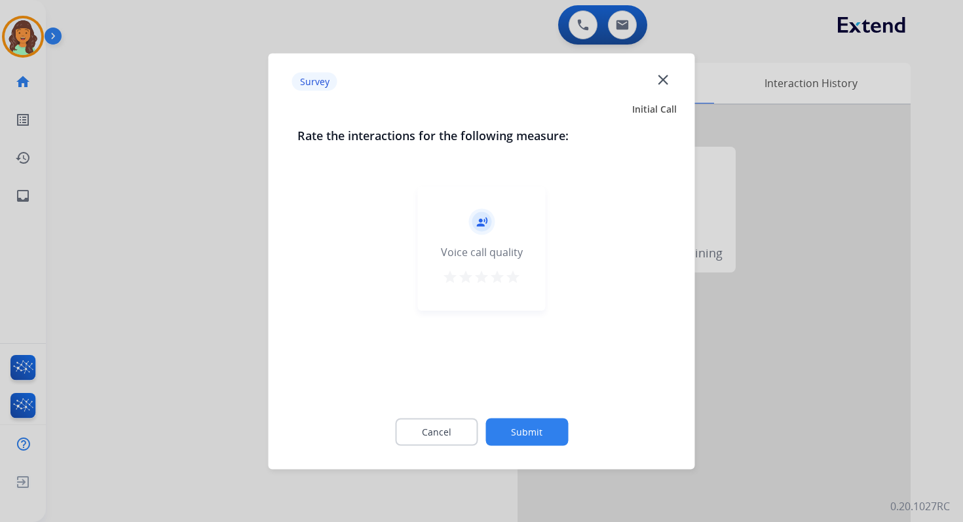
click at [530, 426] on button "Submit" at bounding box center [526, 432] width 83 height 28
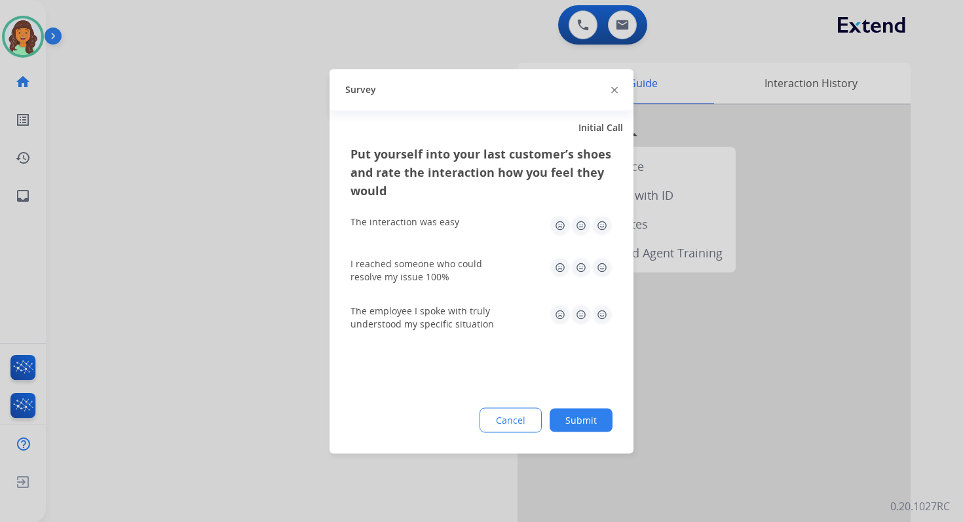
click at [627, 22] on div at bounding box center [481, 261] width 963 height 522
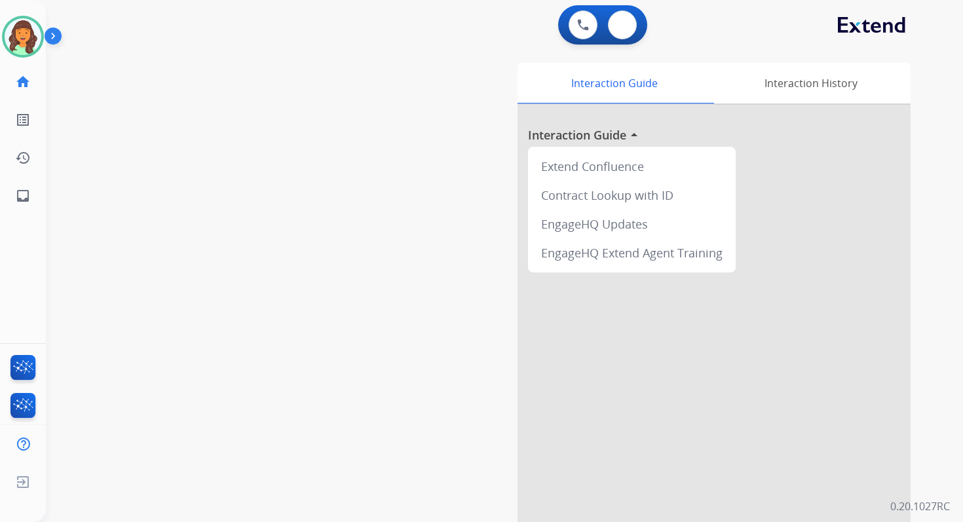
click at [627, 22] on img at bounding box center [622, 25] width 13 height 10
select select "**********"
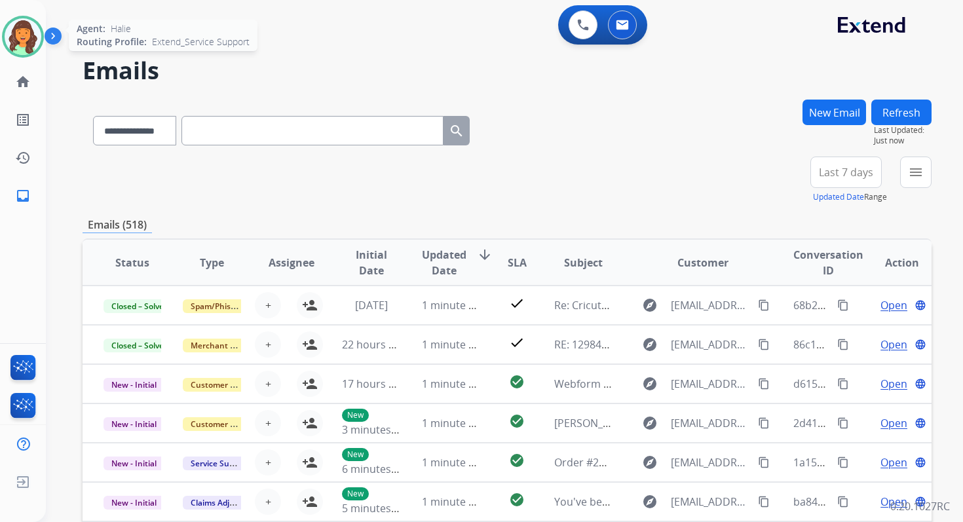
click at [31, 33] on img at bounding box center [23, 36] width 37 height 37
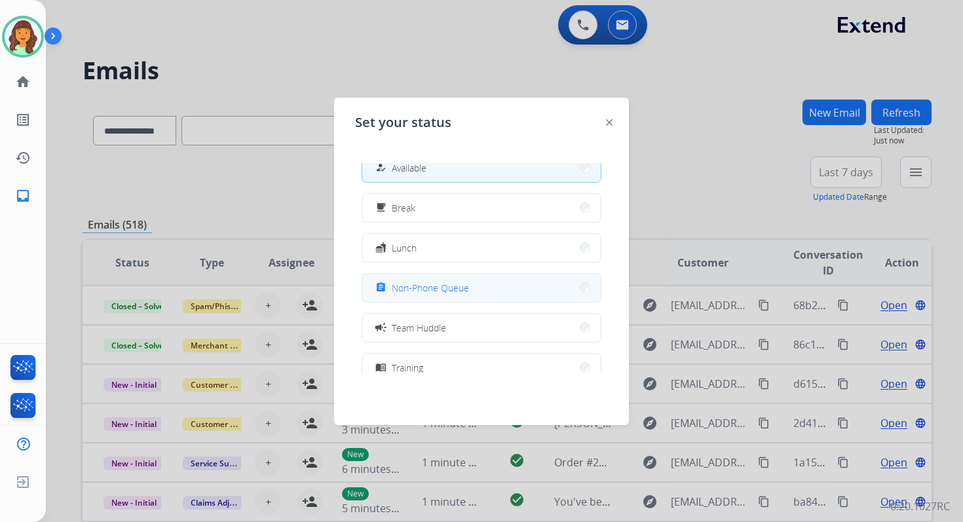
scroll to position [20, 0]
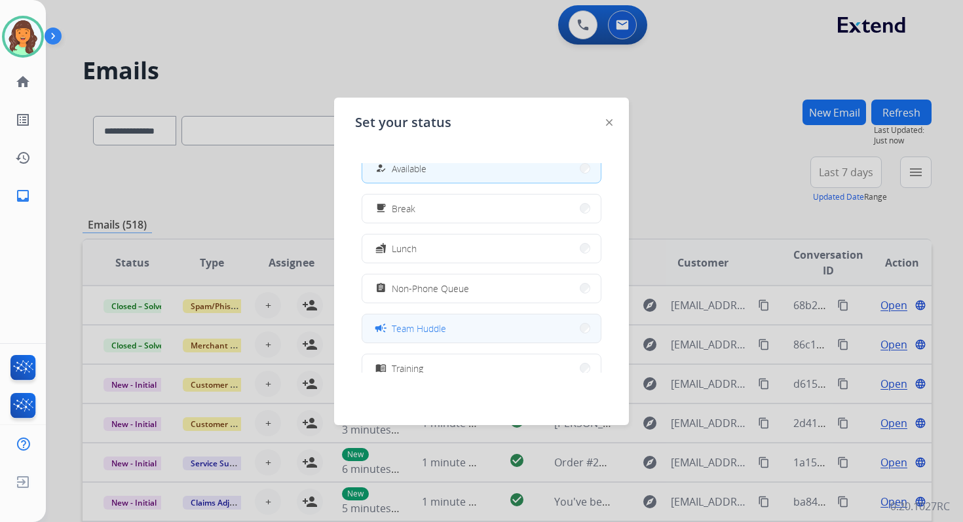
click at [462, 318] on button "campaign Team Huddle" at bounding box center [481, 328] width 238 height 28
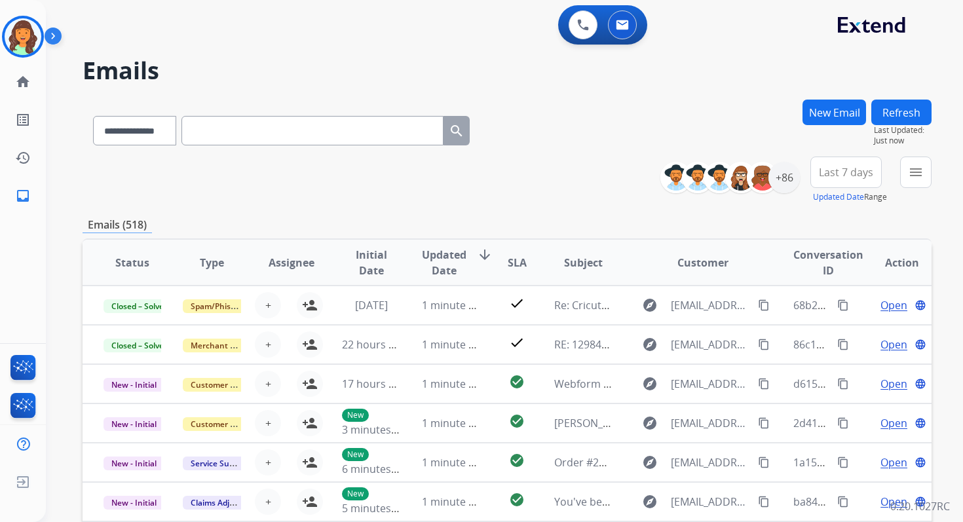
click at [308, 139] on input "text" at bounding box center [312, 130] width 262 height 29
paste input "**********"
type input "**********"
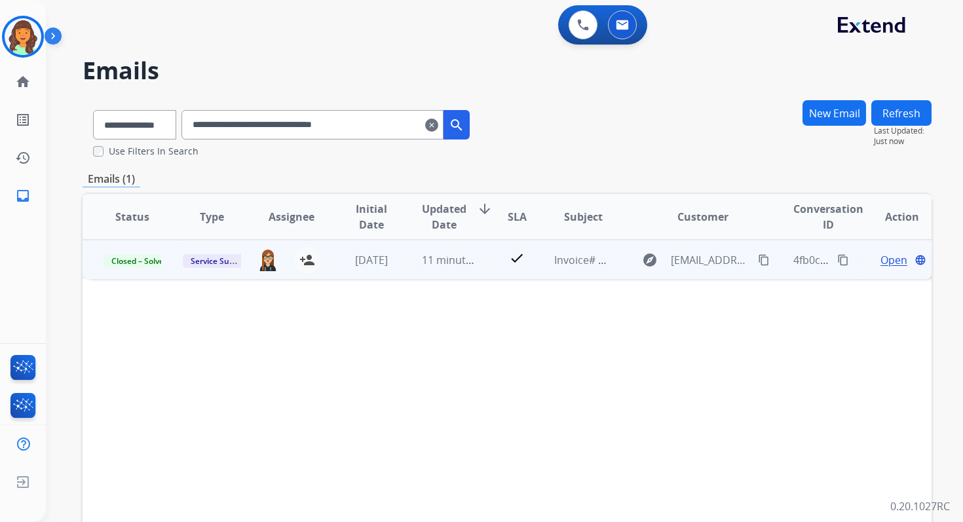
click at [884, 260] on span "Open" at bounding box center [893, 260] width 27 height 16
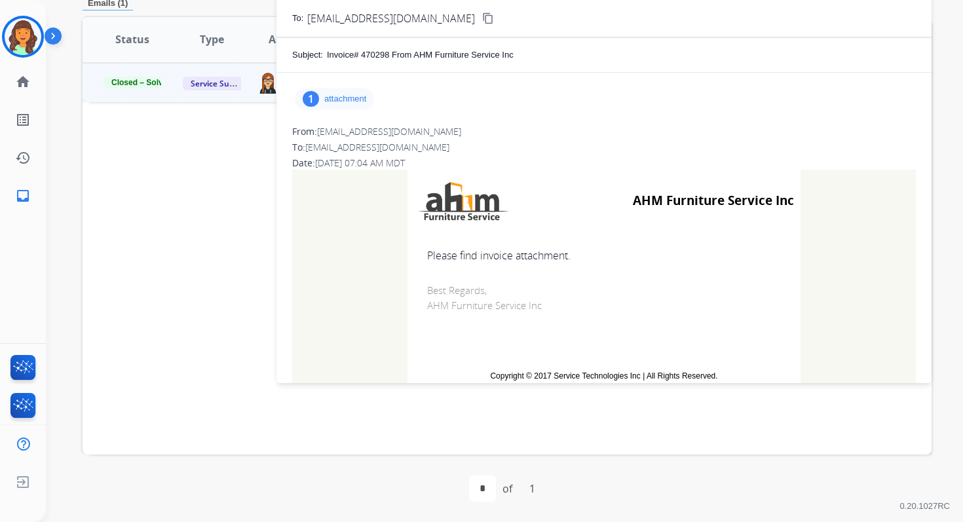
scroll to position [0, 0]
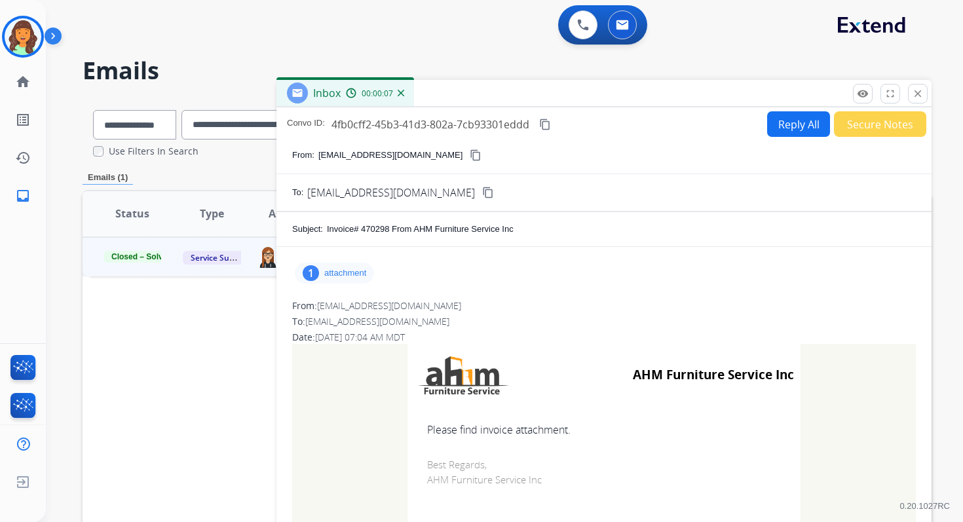
click at [333, 277] on p "attachment" at bounding box center [345, 273] width 42 height 10
click at [576, 303] on mat-icon "download" at bounding box center [574, 307] width 12 height 12
